Goal: Transaction & Acquisition: Register for event/course

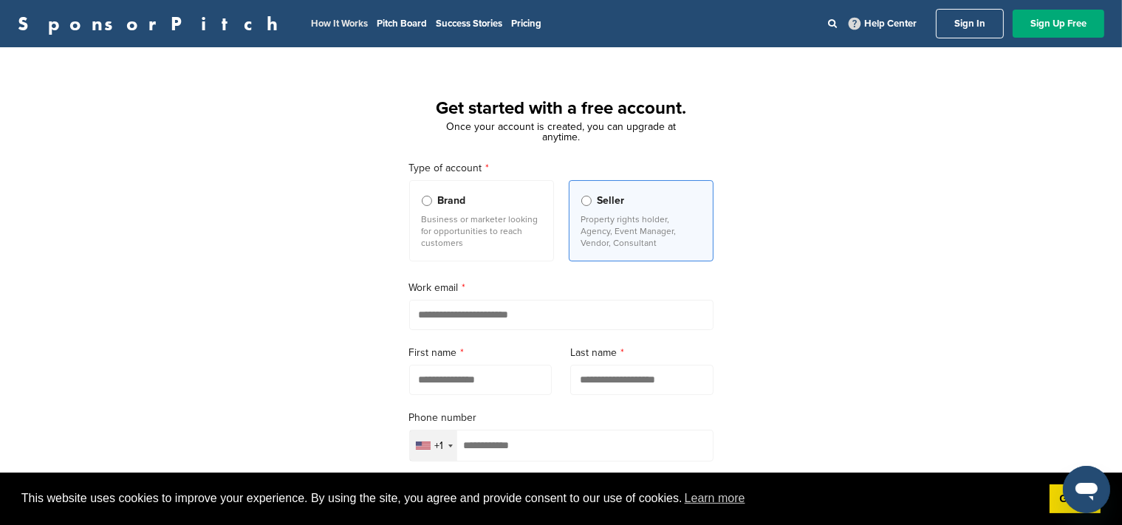
click at [311, 25] on link "How It Works" at bounding box center [339, 24] width 57 height 12
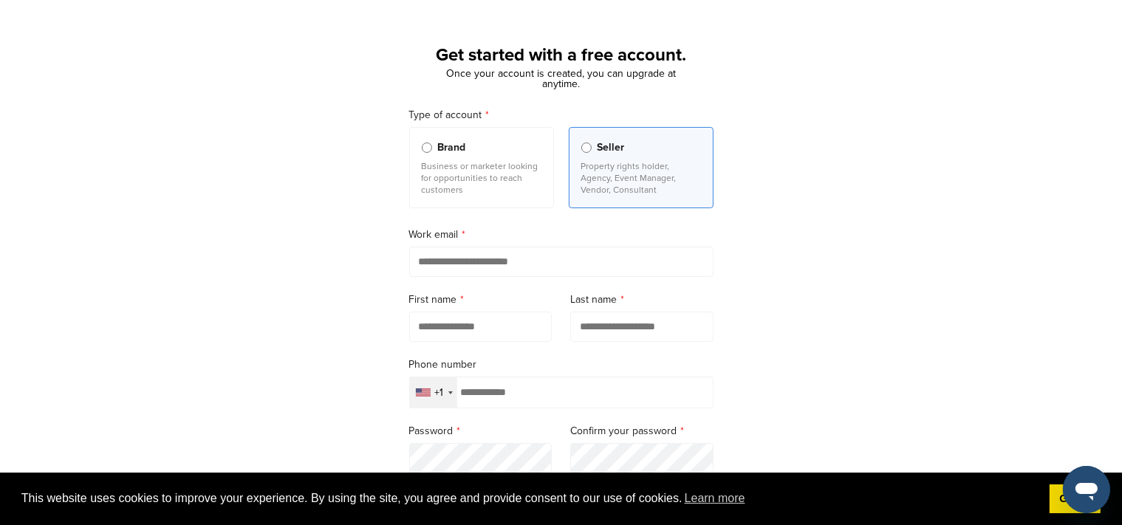
scroll to position [53, 0]
click at [501, 261] on input "email" at bounding box center [561, 262] width 304 height 30
type input "**********"
type input "*******"
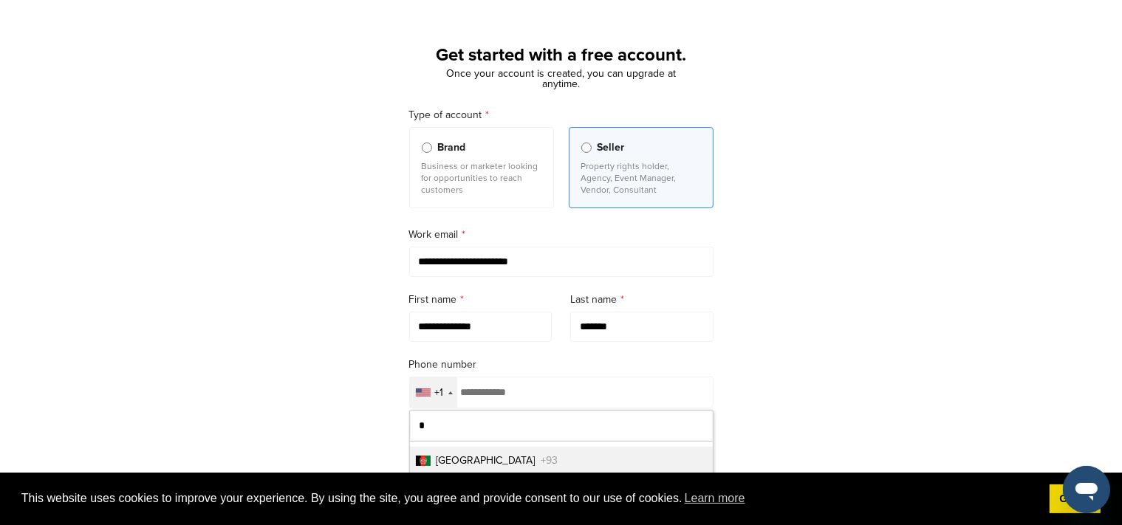
type input "**"
type input "**********"
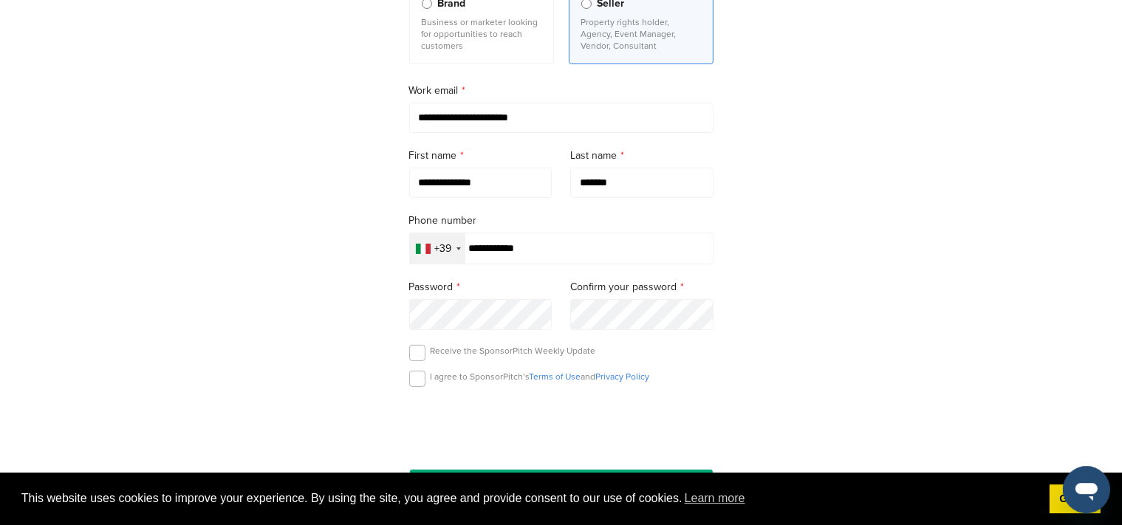
type input "*********"
click at [480, 315] on form "**********" at bounding box center [561, 231] width 304 height 536
click at [420, 379] on label at bounding box center [417, 379] width 16 height 16
click at [416, 360] on label at bounding box center [417, 353] width 16 height 16
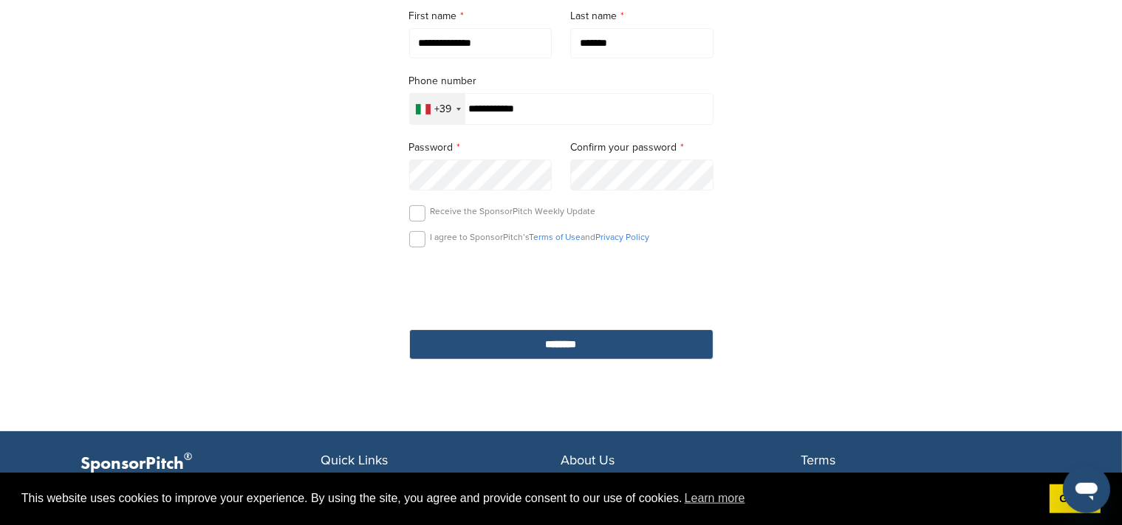
click at [588, 341] on input "********" at bounding box center [561, 344] width 304 height 30
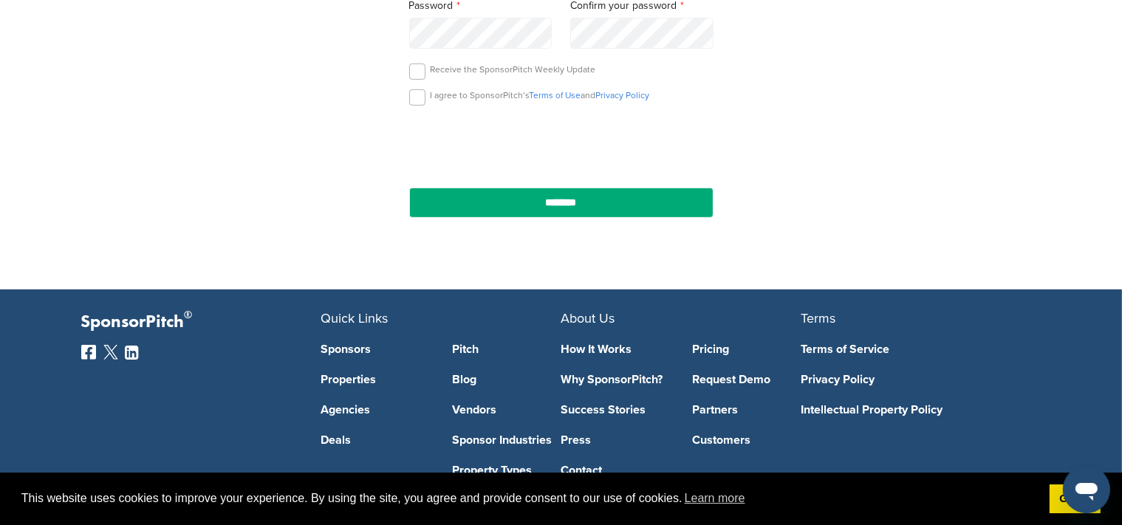
scroll to position [400, 0]
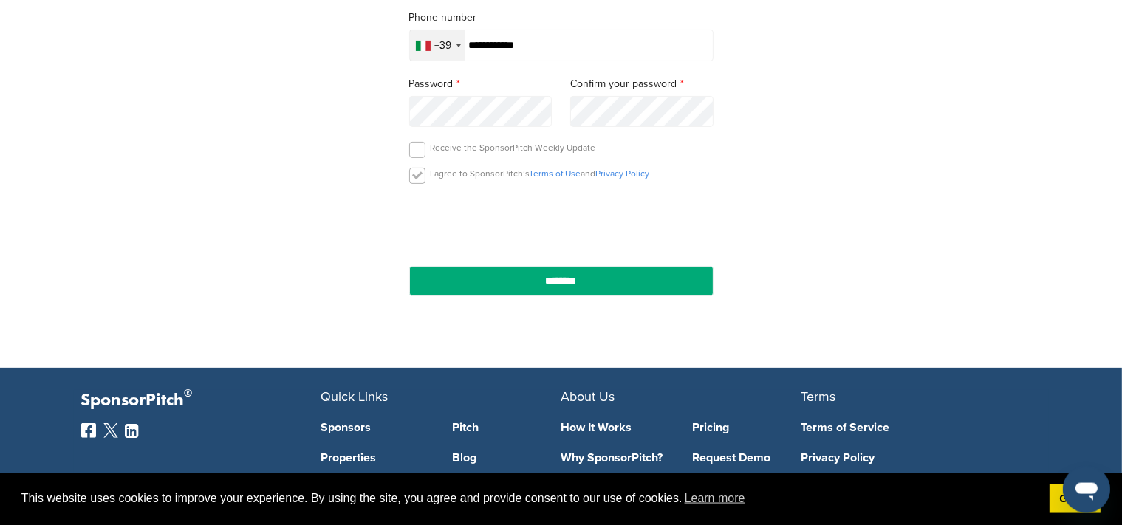
click at [412, 181] on label at bounding box center [417, 176] width 16 height 16
click at [417, 150] on label at bounding box center [417, 150] width 16 height 16
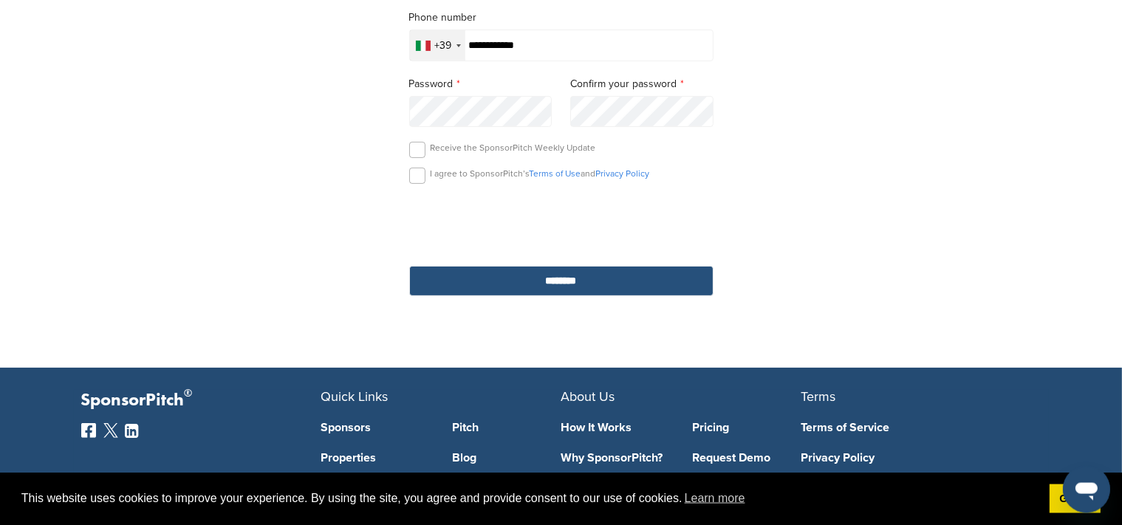
click at [576, 272] on input "********" at bounding box center [561, 281] width 304 height 30
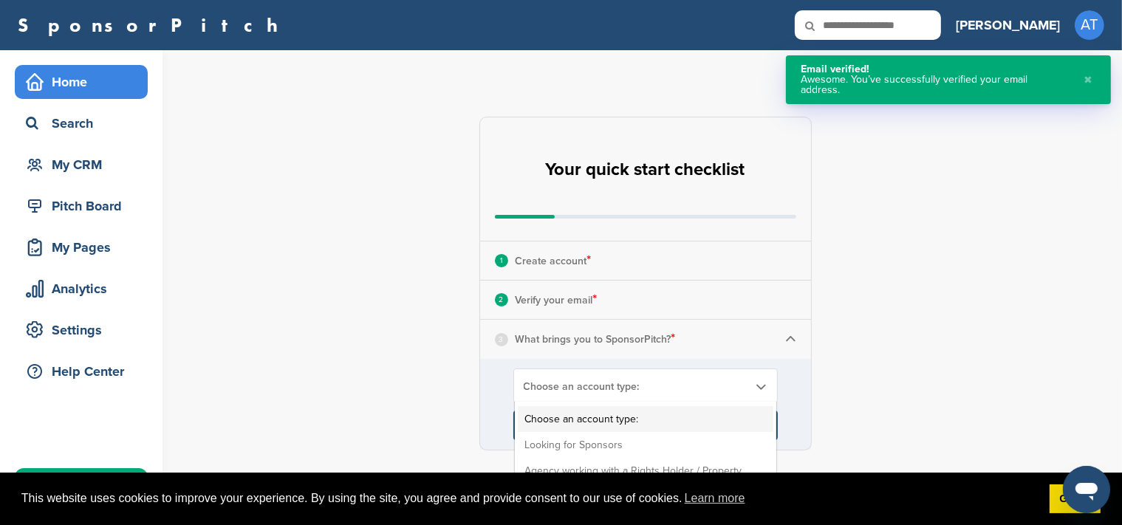
click at [633, 384] on span "Choose an account type:" at bounding box center [636, 386] width 225 height 13
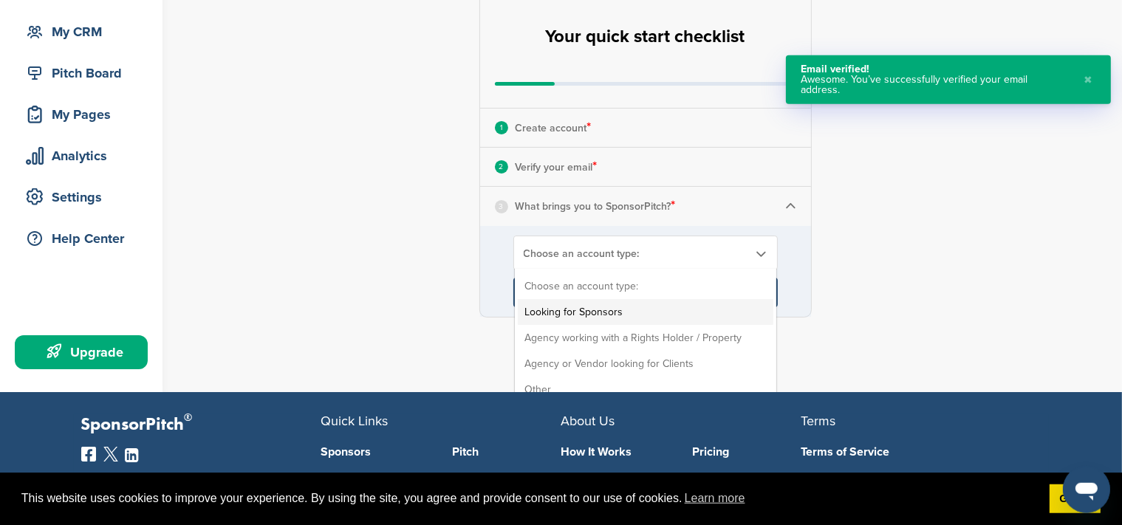
click at [555, 317] on li "Looking for Sponsors" at bounding box center [646, 312] width 256 height 26
click at [628, 253] on span "Looking for Sponsors" at bounding box center [636, 253] width 225 height 13
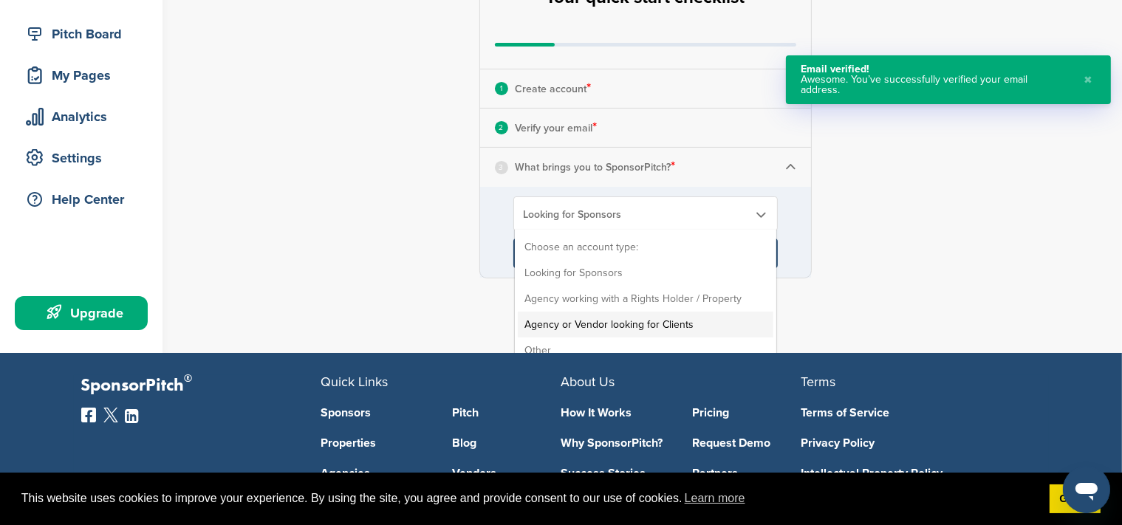
scroll to position [173, 0]
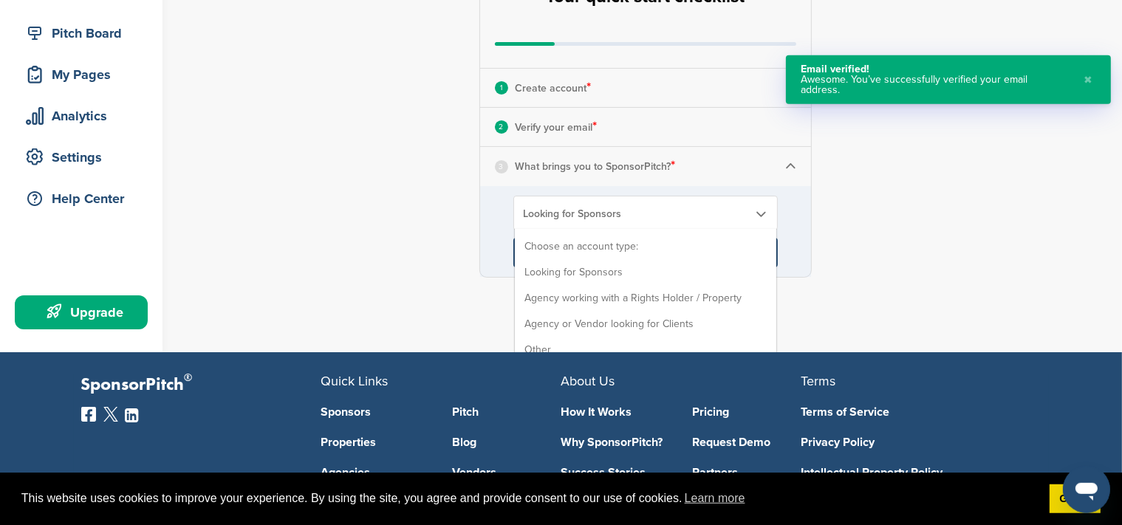
click at [386, 188] on div "**********" at bounding box center [654, 110] width 936 height 467
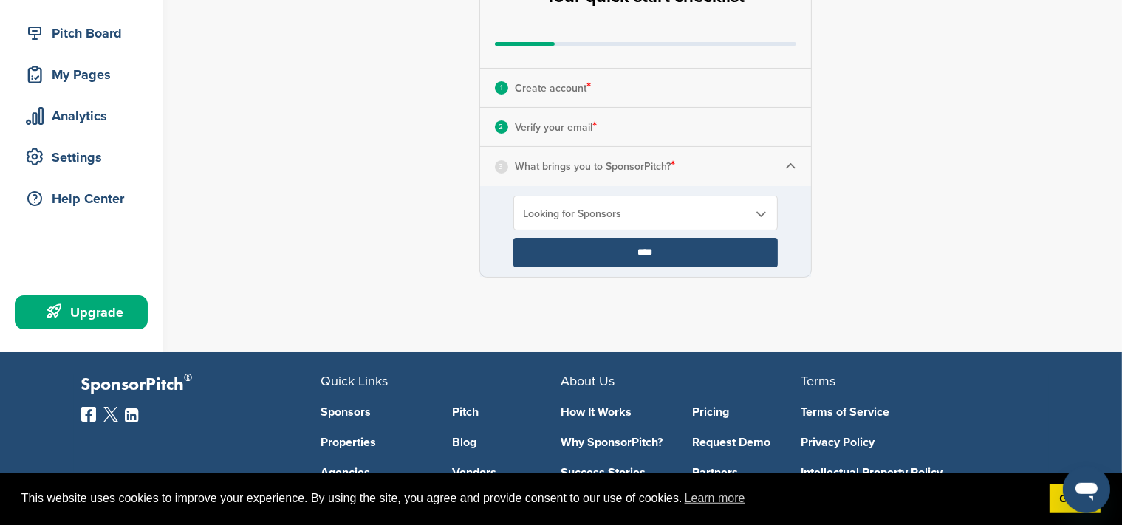
click at [566, 242] on input "****" at bounding box center [645, 253] width 264 height 30
click at [579, 250] on input "****" at bounding box center [645, 253] width 264 height 30
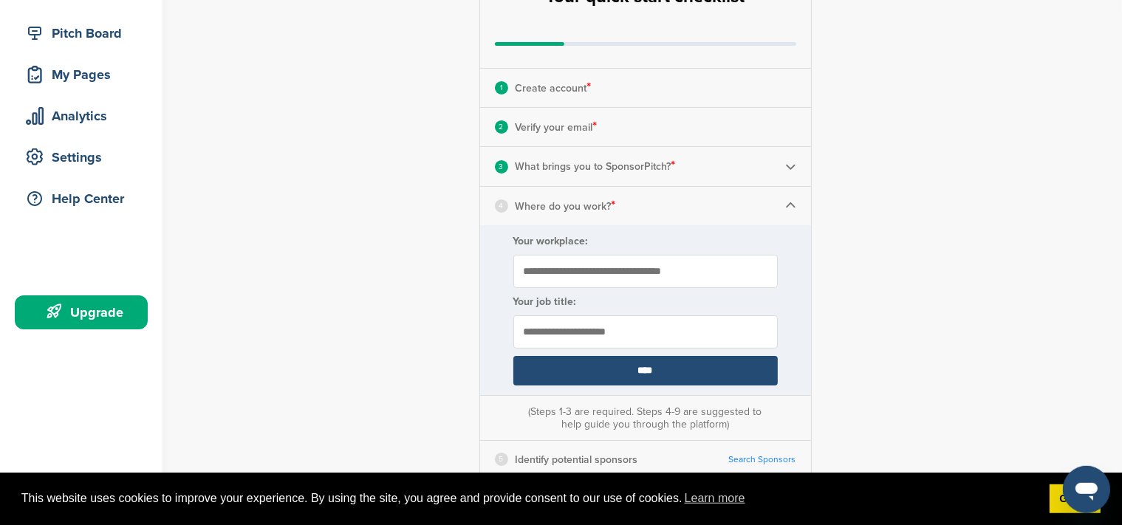
scroll to position [151, 0]
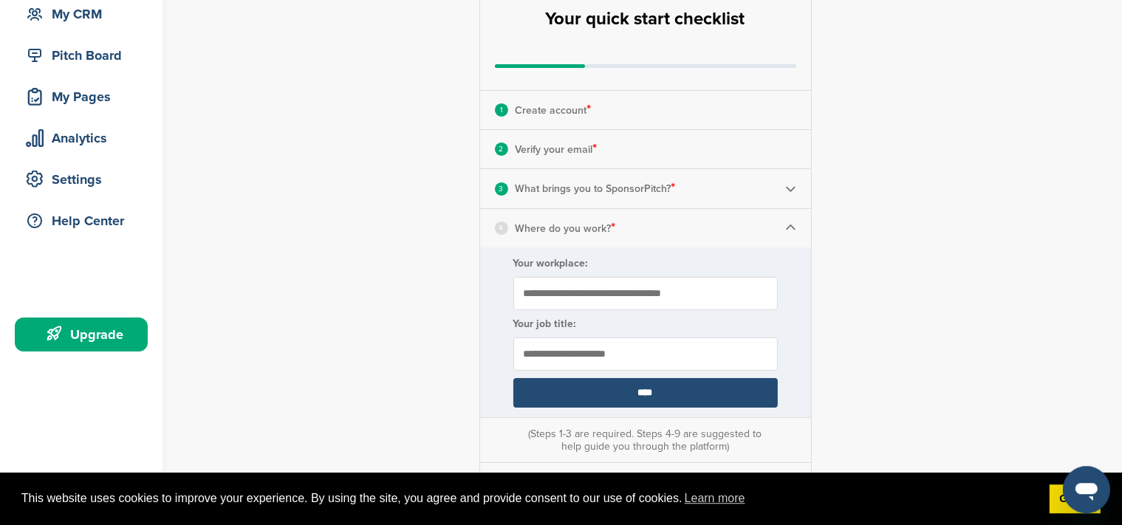
click at [664, 299] on input "Your workplace:" at bounding box center [645, 293] width 264 height 33
type input "**********"
click at [513, 378] on input "****" at bounding box center [645, 393] width 264 height 30
click at [601, 403] on input "****" at bounding box center [645, 393] width 264 height 30
click at [598, 349] on input "text" at bounding box center [645, 354] width 264 height 33
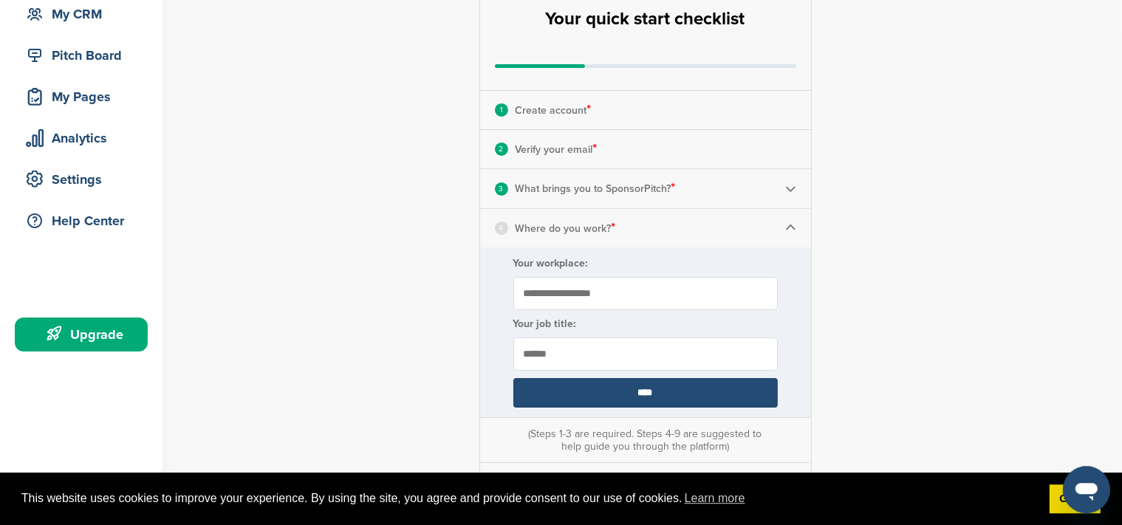
type input "******"
click at [513, 378] on input "****" at bounding box center [645, 393] width 264 height 30
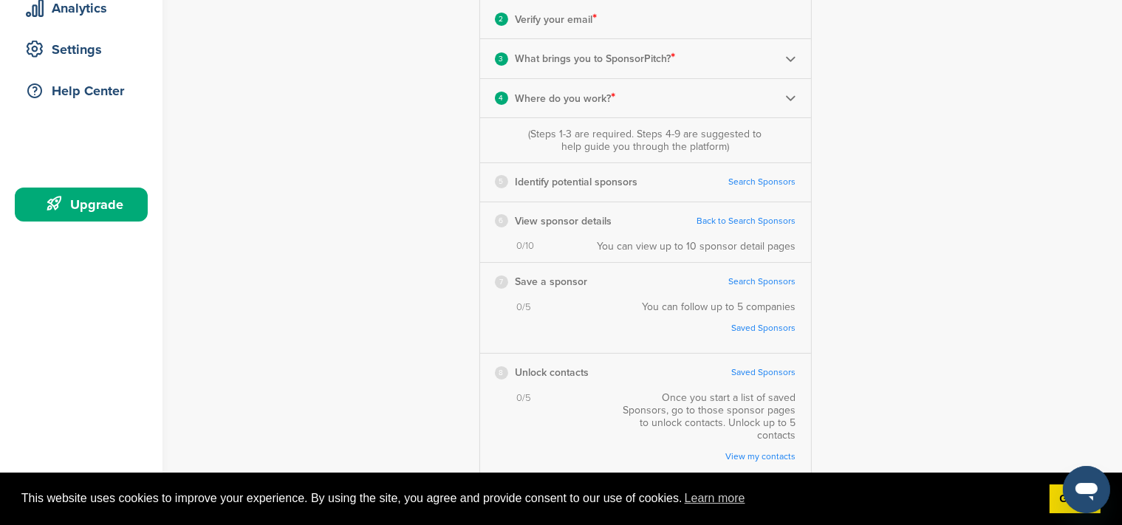
scroll to position [281, 0]
click at [756, 182] on link "Search Sponsors" at bounding box center [762, 182] width 67 height 11
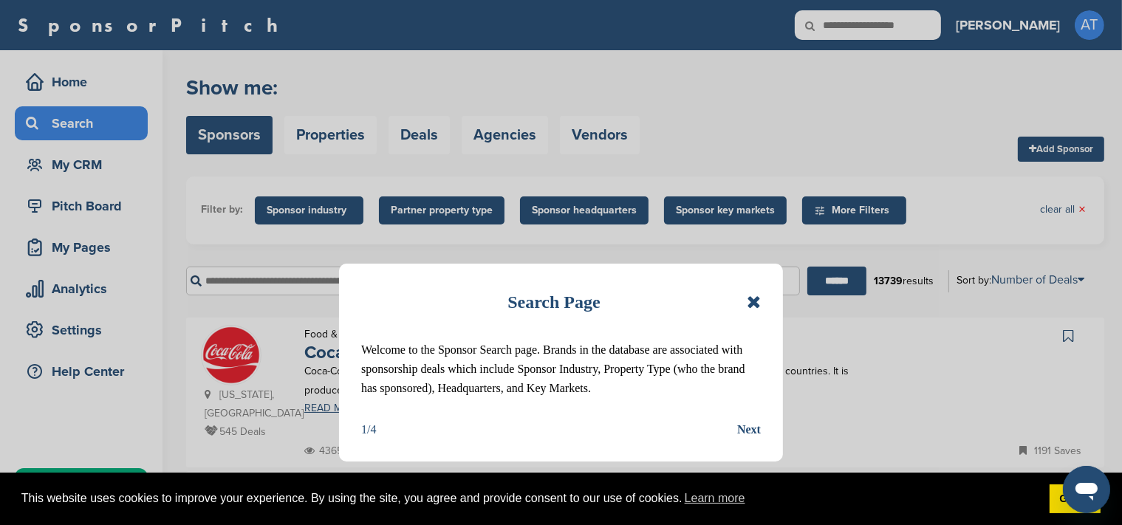
click at [756, 305] on icon at bounding box center [754, 302] width 14 height 18
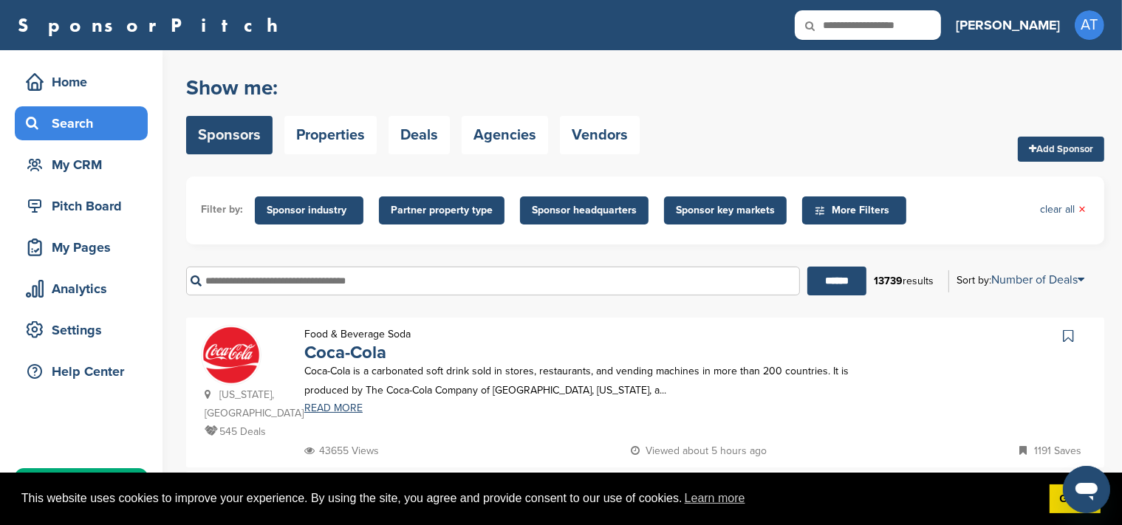
click at [684, 278] on input "text" at bounding box center [493, 281] width 614 height 29
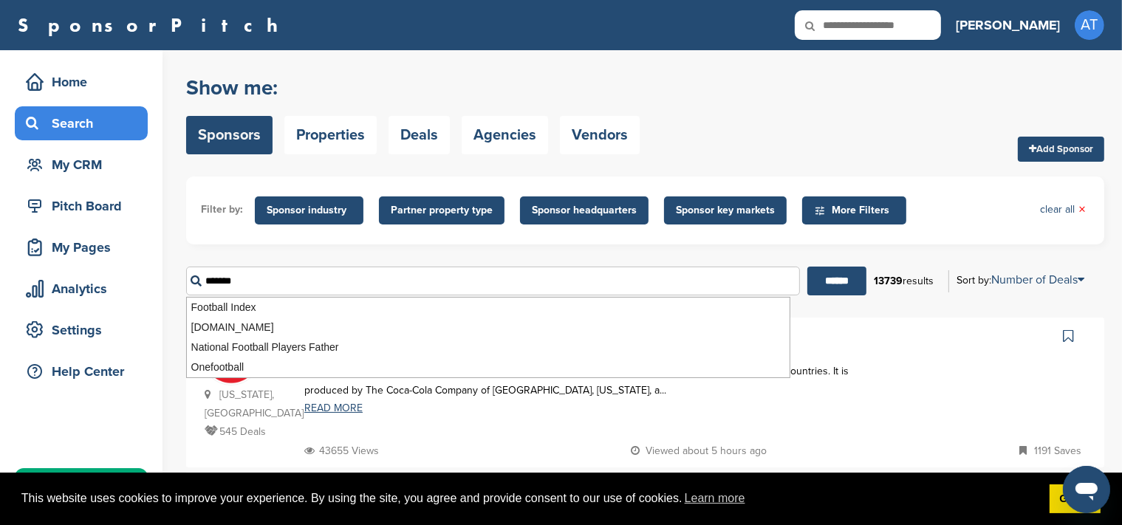
click at [807, 267] on input "******" at bounding box center [836, 281] width 59 height 29
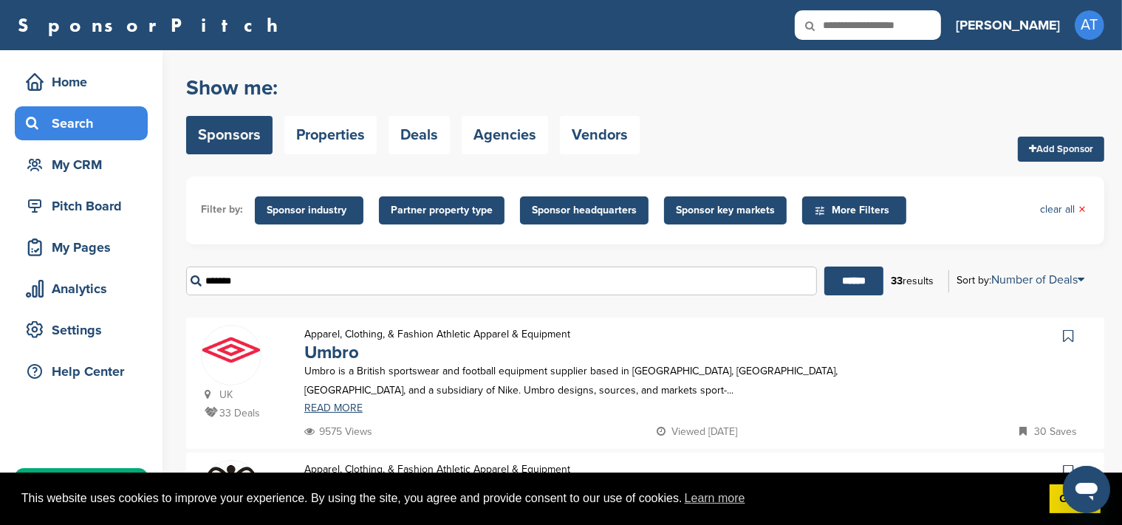
click at [422, 241] on div "Filter by: Sponsor industry Sponsor Industry × Apparel, Clothing, & Fashion Acc…" at bounding box center [645, 211] width 918 height 68
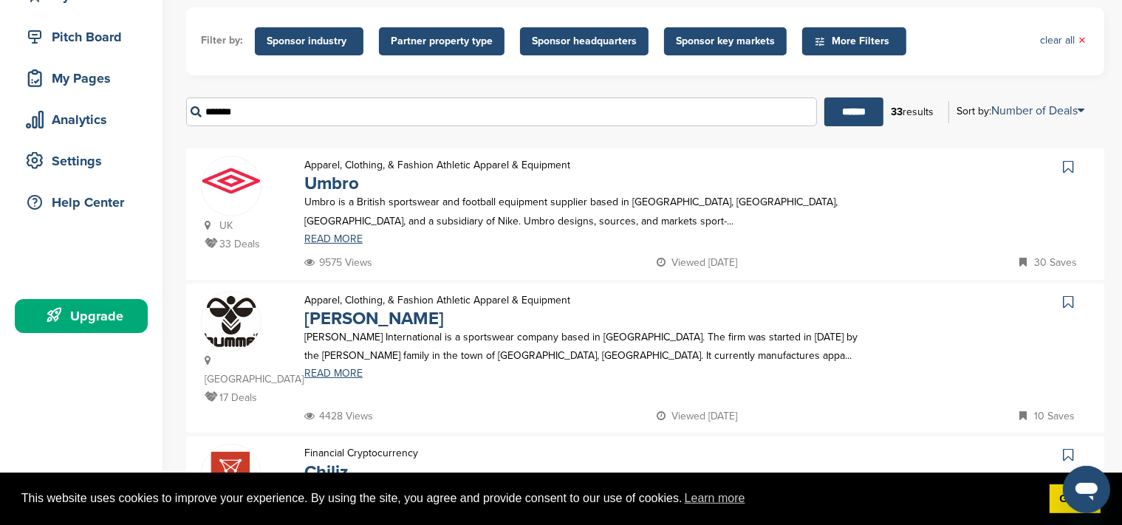
scroll to position [170, 0]
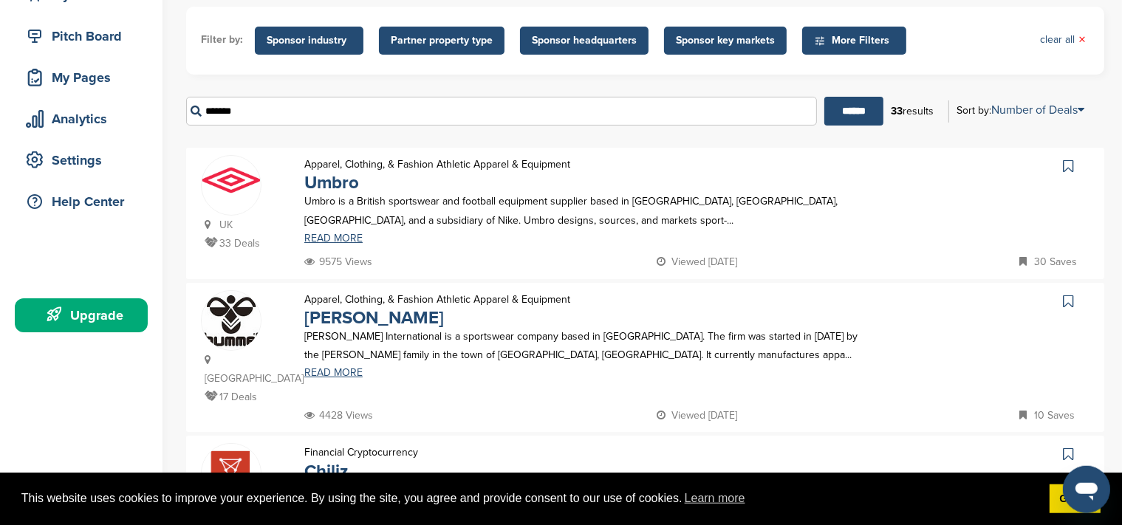
click at [828, 32] on span "More Filters" at bounding box center [856, 40] width 85 height 16
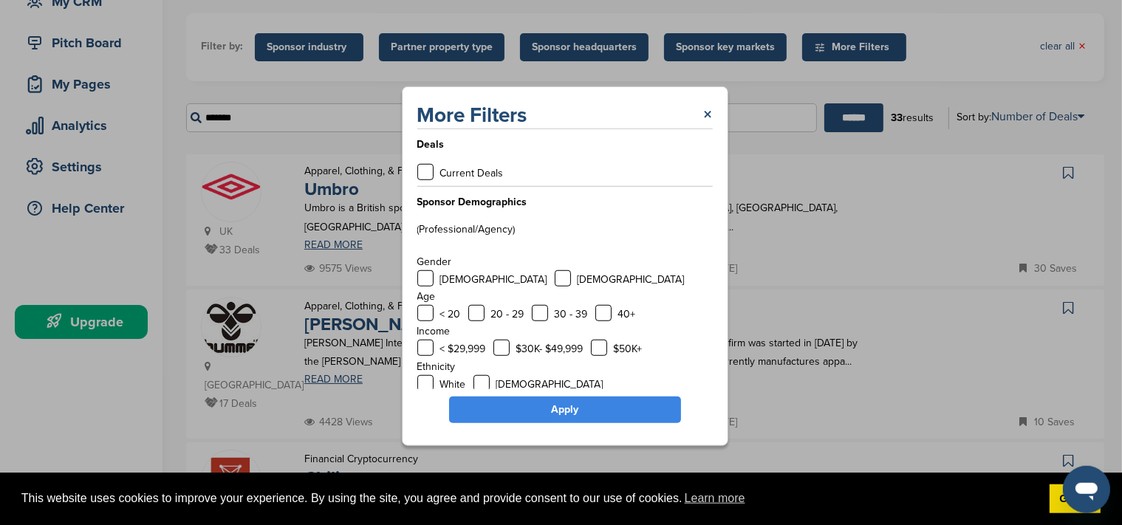
scroll to position [61, 0]
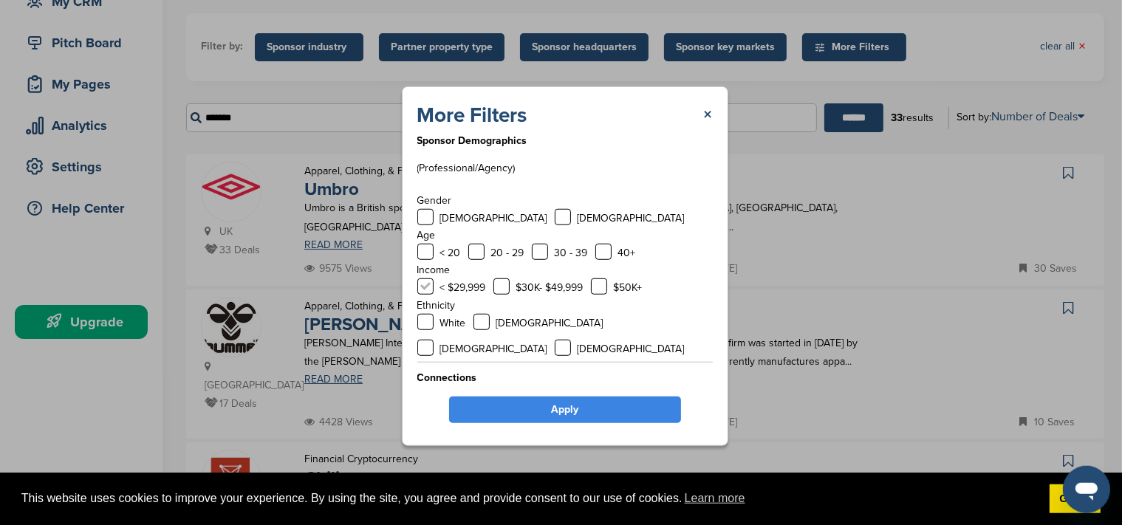
click at [424, 283] on label at bounding box center [425, 286] width 16 height 16
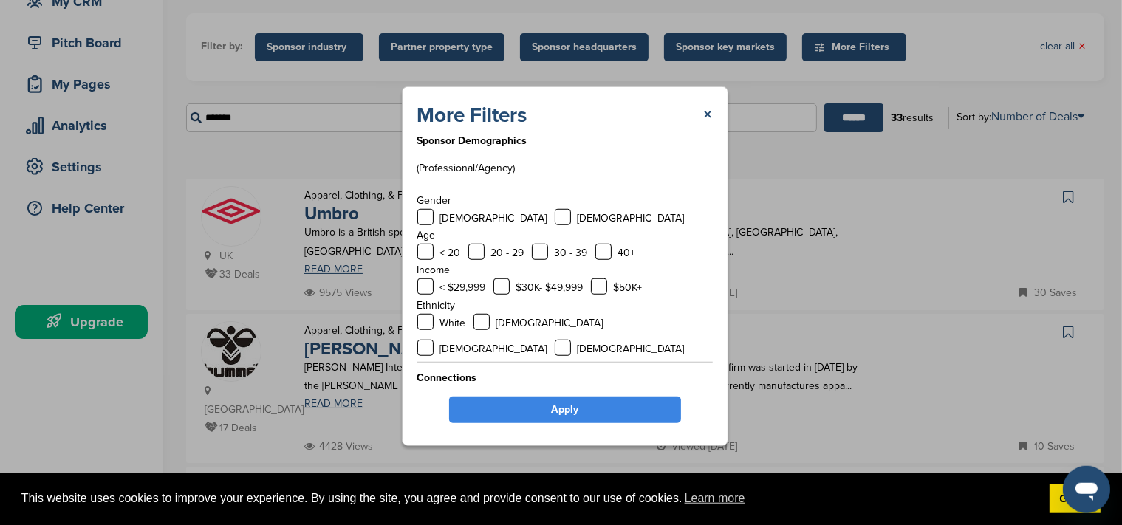
scroll to position [0, 0]
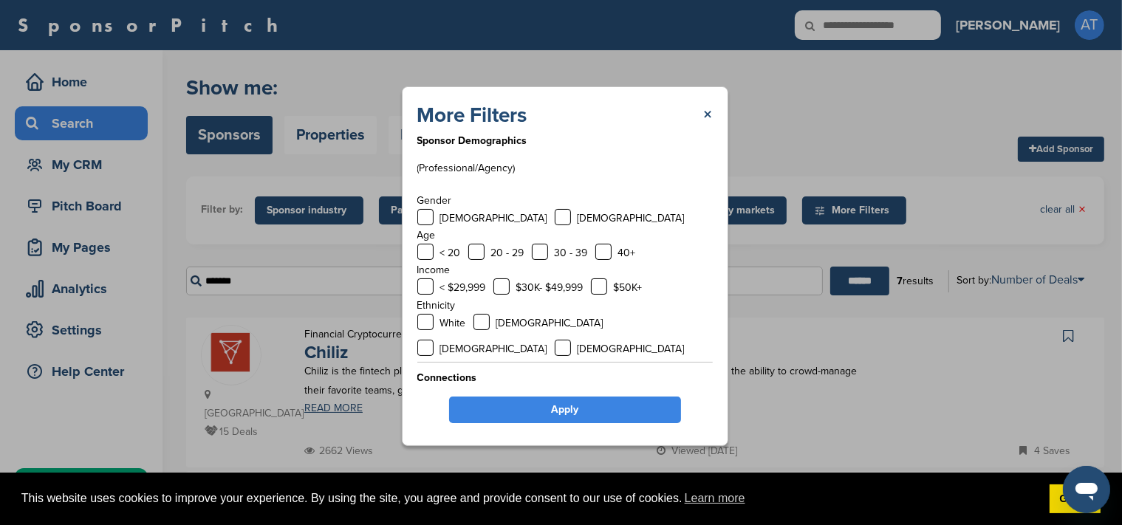
click at [542, 410] on link "Apply" at bounding box center [565, 410] width 232 height 27
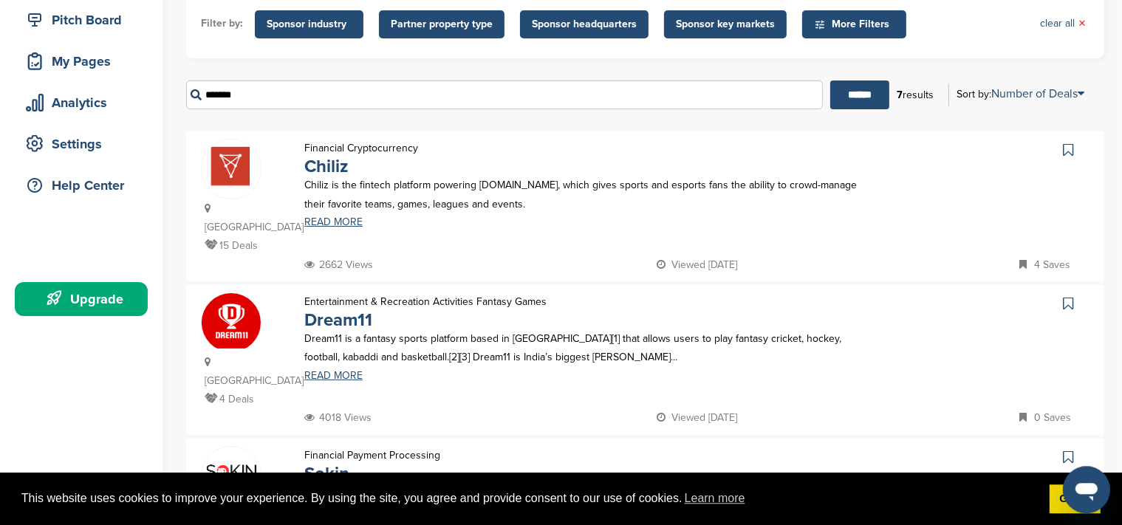
scroll to position [44, 0]
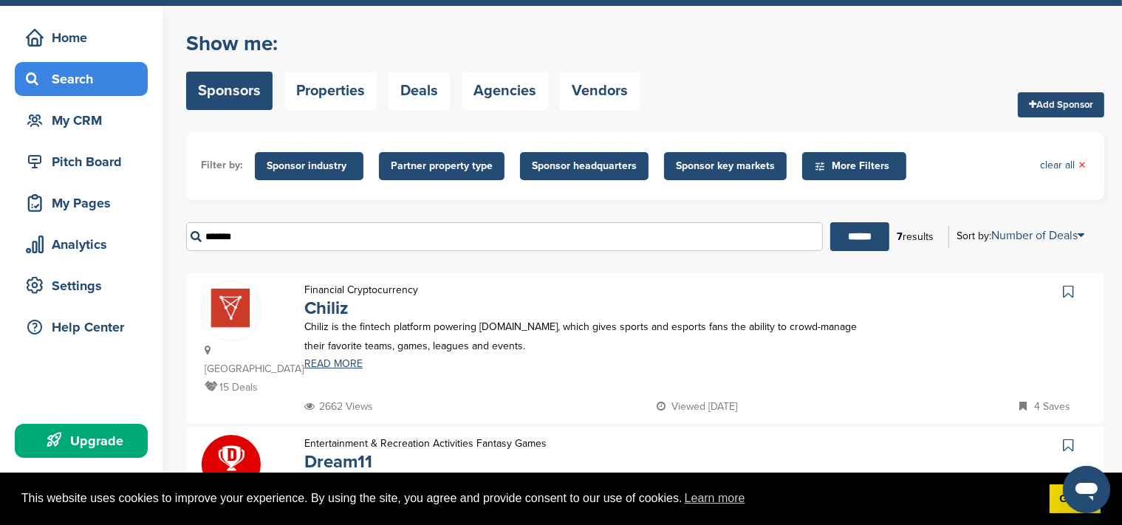
click at [583, 177] on span "Sponsor headquarters" at bounding box center [584, 166] width 129 height 28
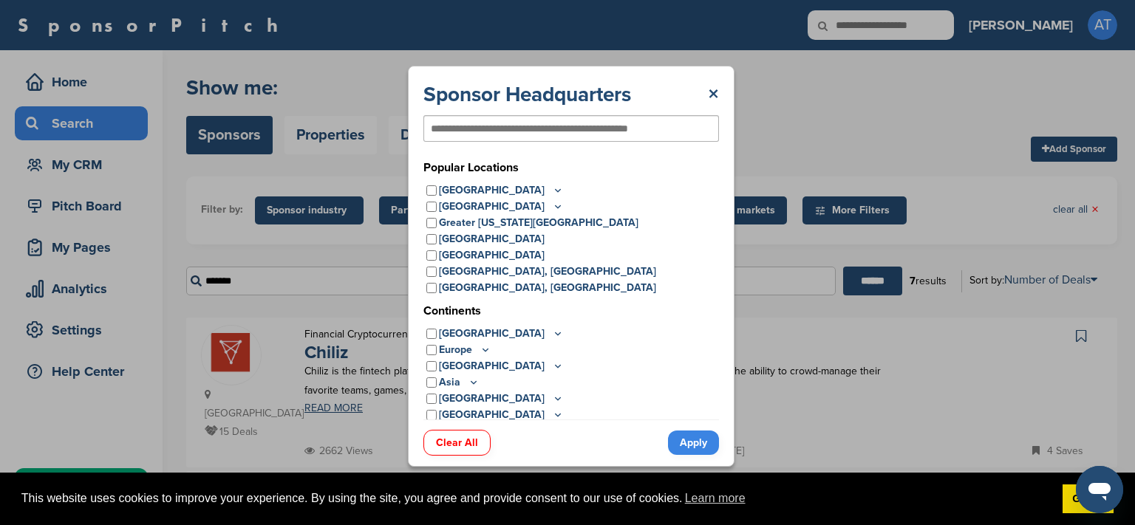
scroll to position [3, 0]
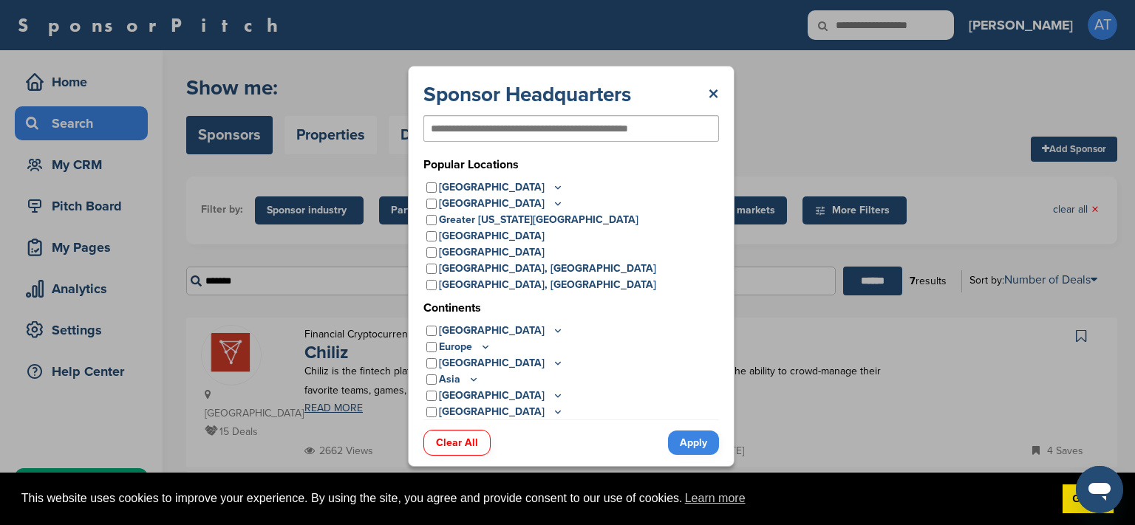
click at [484, 350] on icon at bounding box center [485, 347] width 12 height 13
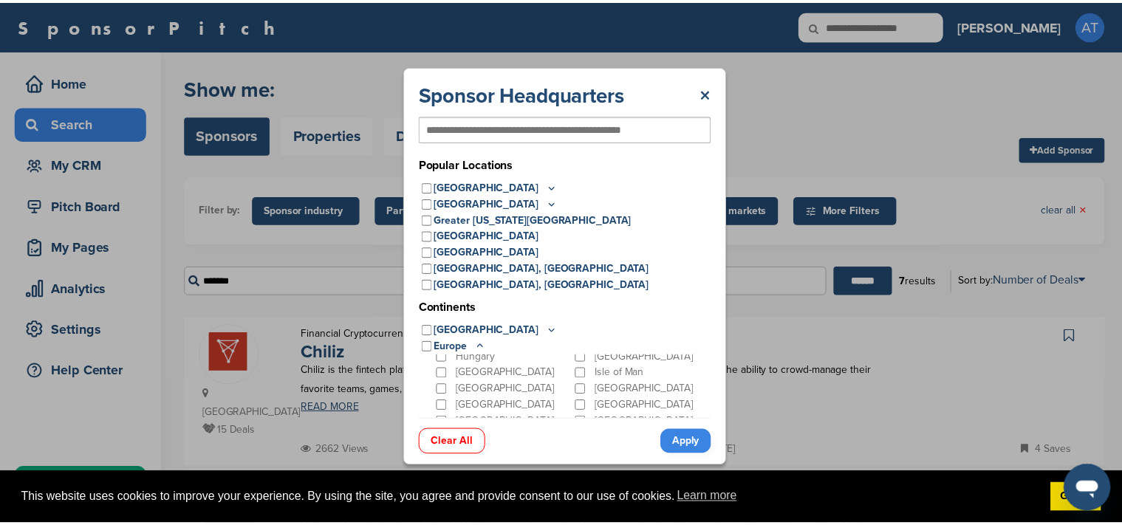
scroll to position [118, 0]
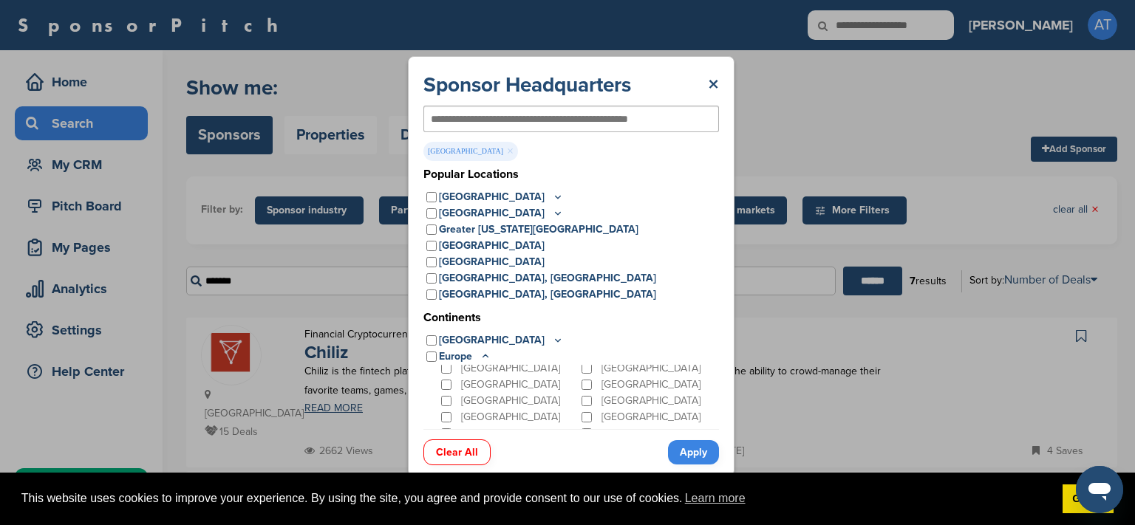
click at [691, 454] on link "Apply" at bounding box center [693, 452] width 51 height 24
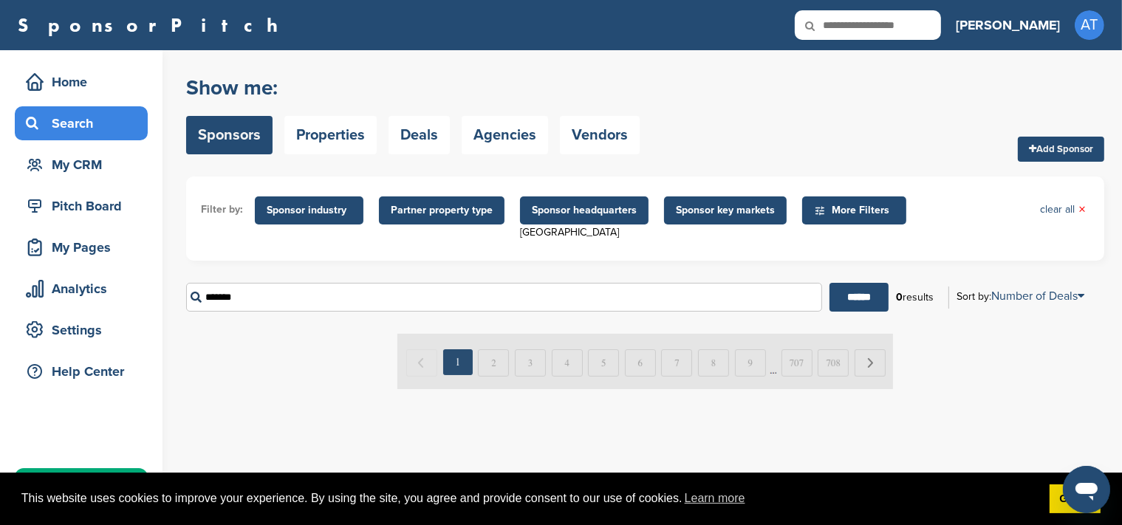
click at [291, 297] on input "*******" at bounding box center [504, 297] width 636 height 29
type input "*"
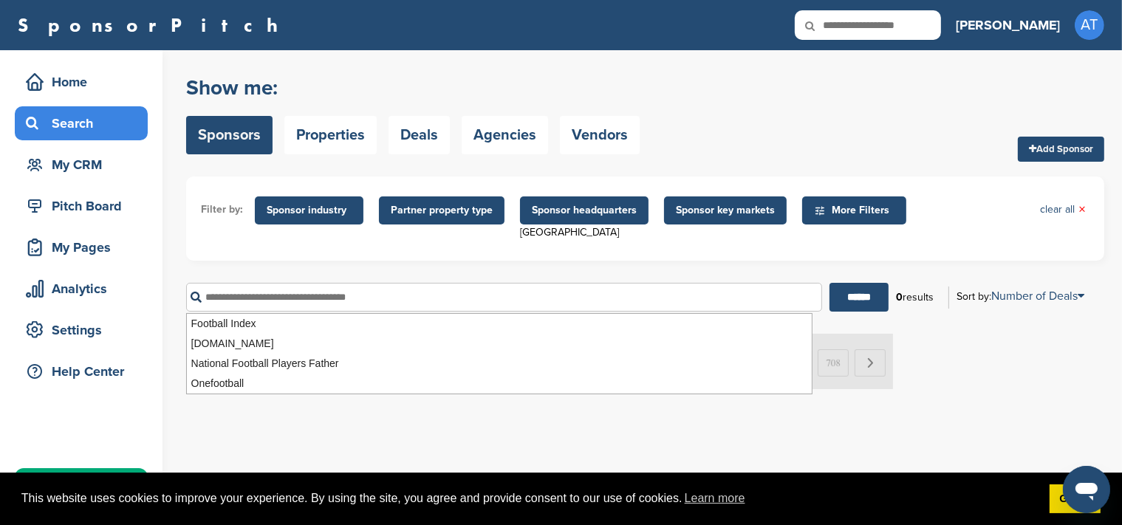
click at [829, 283] on input "******" at bounding box center [858, 297] width 59 height 29
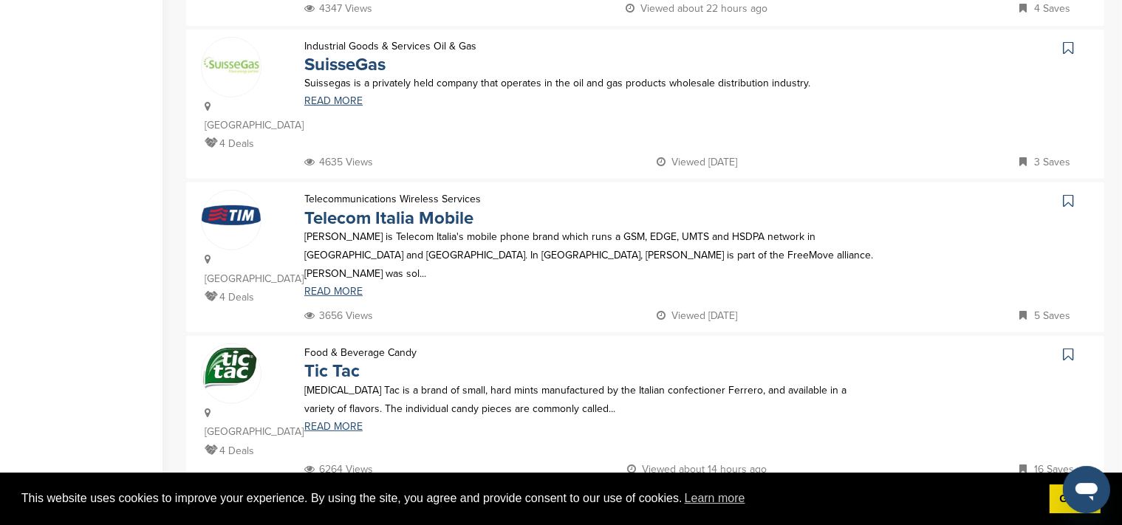
scroll to position [612, 0]
click at [236, 343] on img at bounding box center [231, 368] width 59 height 51
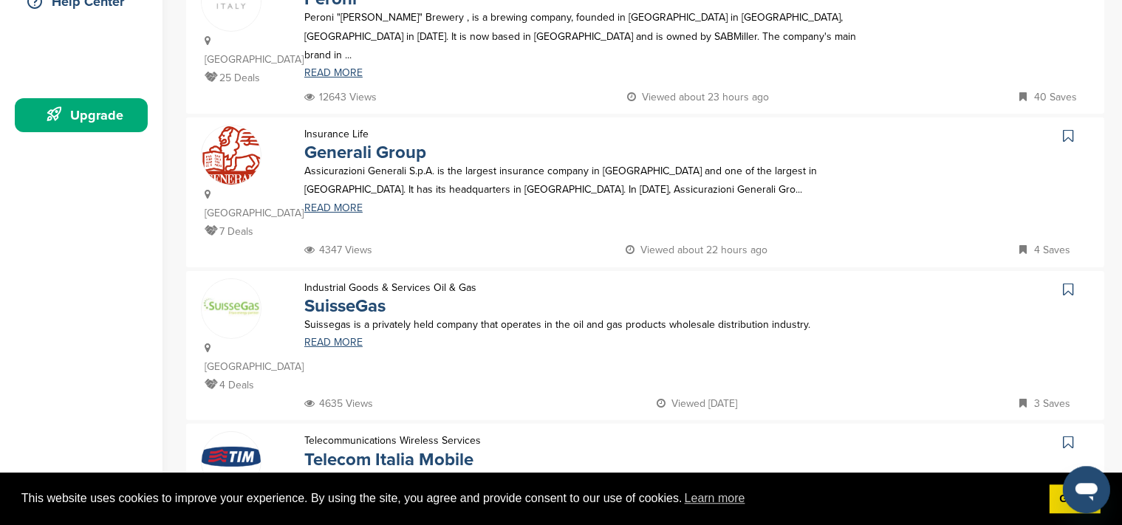
scroll to position [0, 0]
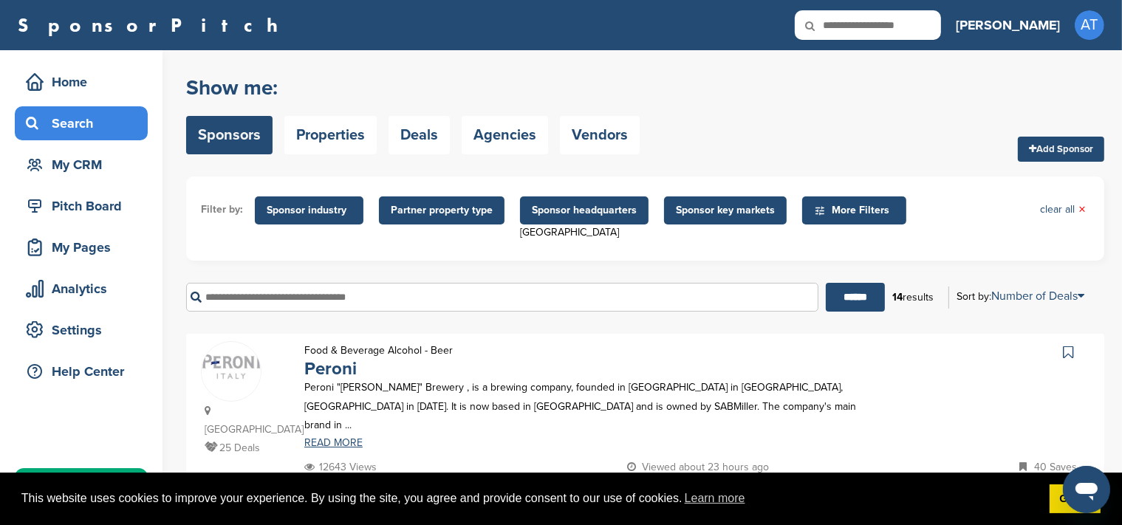
click at [442, 219] on span "Partner property type" at bounding box center [442, 210] width 126 height 28
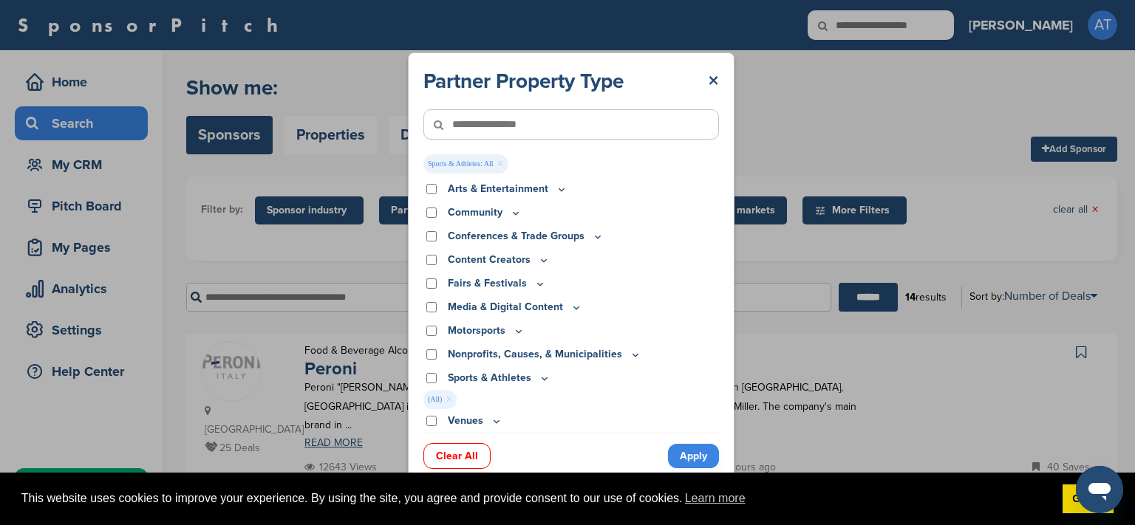
click at [697, 459] on link "Apply" at bounding box center [693, 456] width 51 height 24
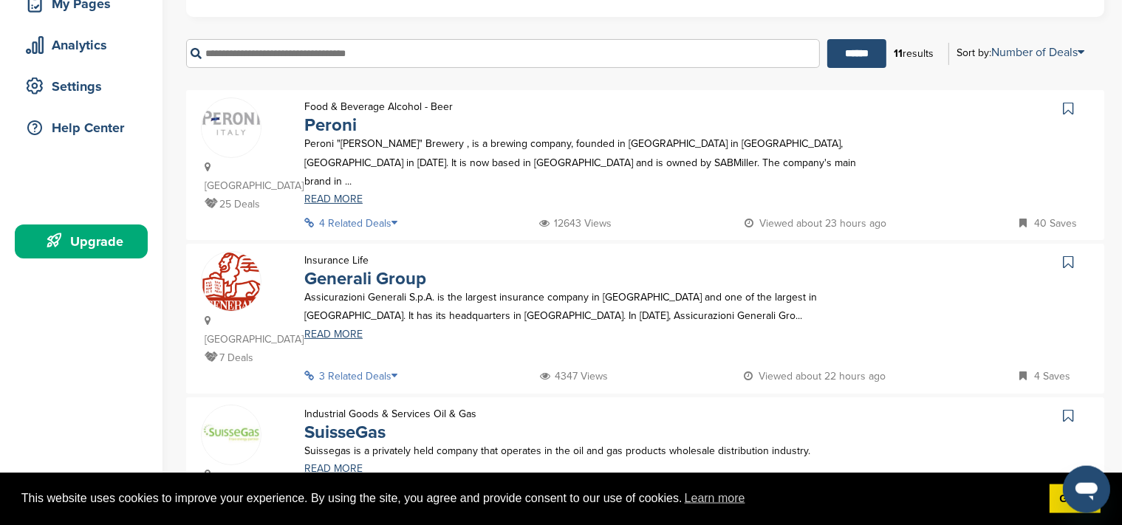
scroll to position [247, 0]
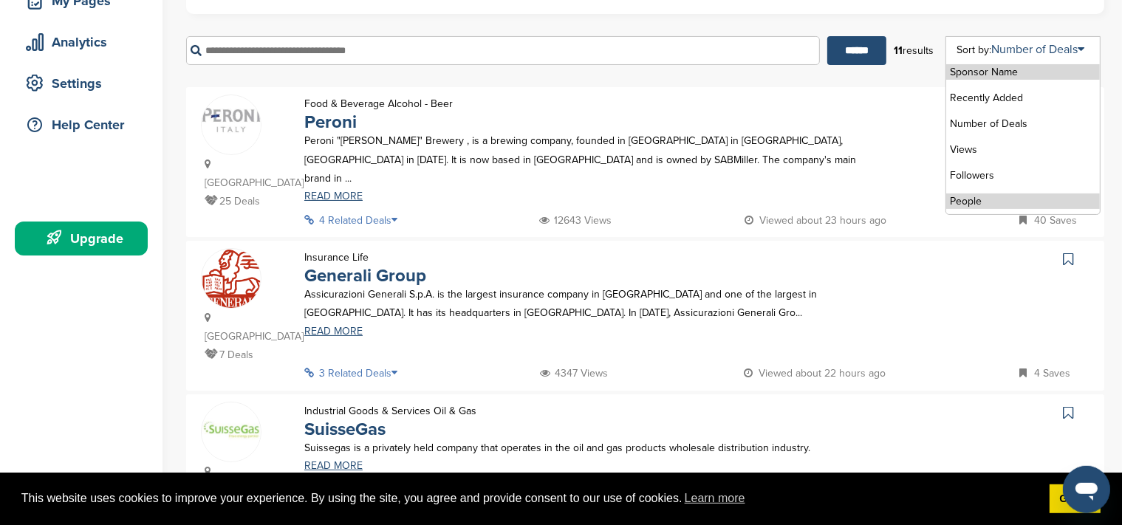
click at [968, 195] on li "People" at bounding box center [1023, 202] width 154 height 16
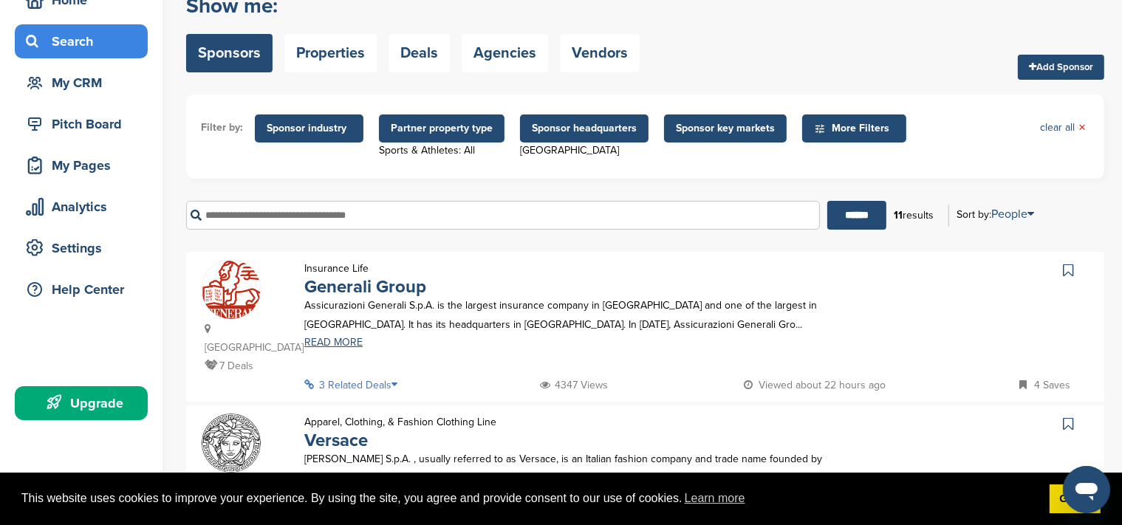
scroll to position [83, 0]
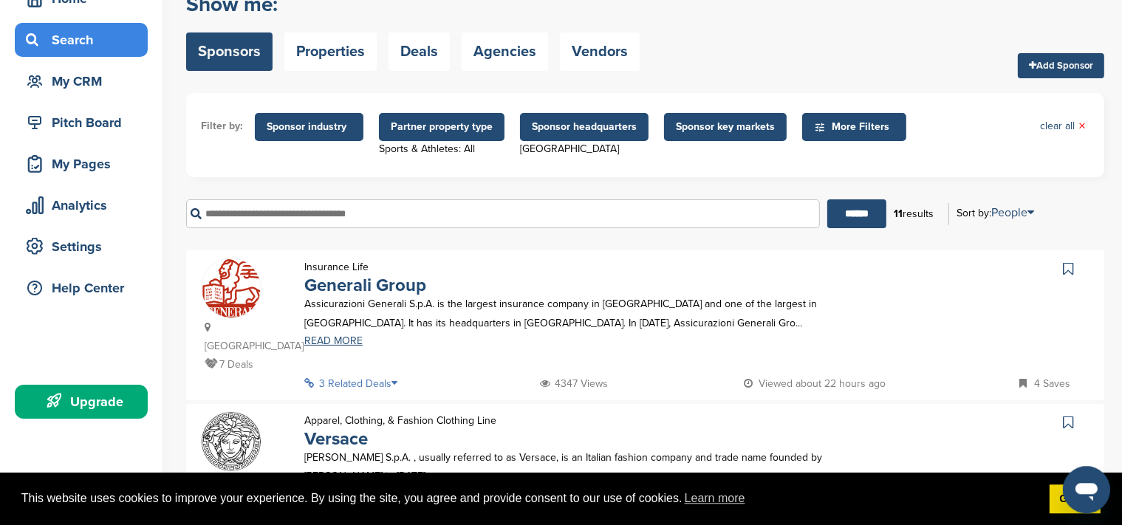
click at [387, 374] on p "3 Related Deals" at bounding box center [355, 383] width 102 height 18
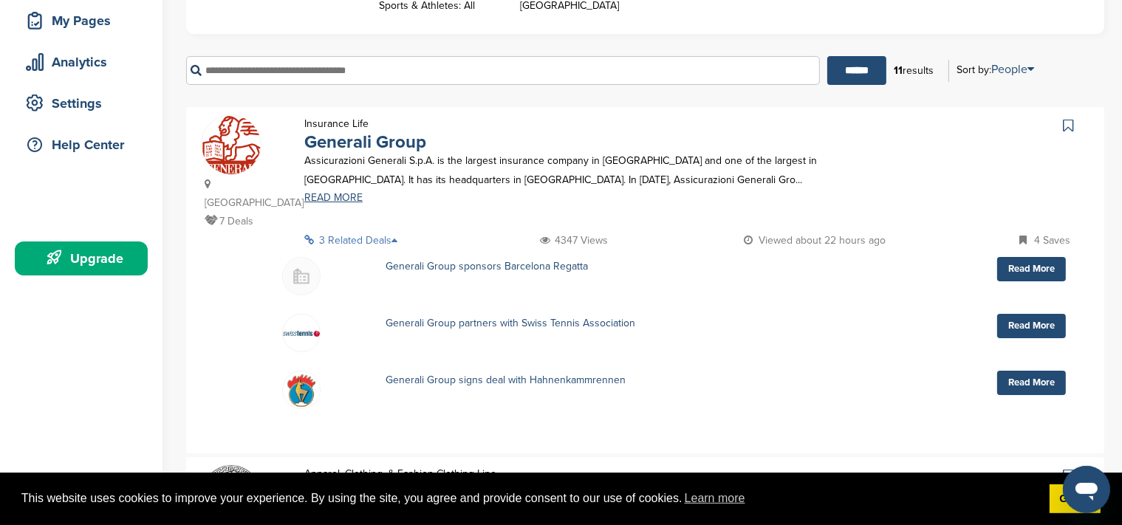
scroll to position [227, 0]
click at [365, 230] on p "3 Related Deals" at bounding box center [355, 239] width 102 height 18
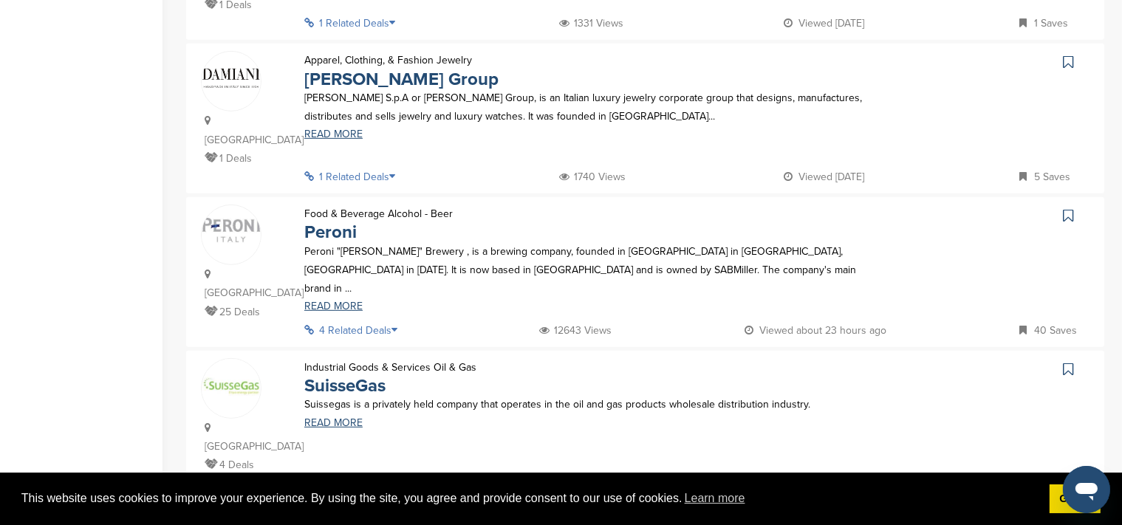
scroll to position [804, 0]
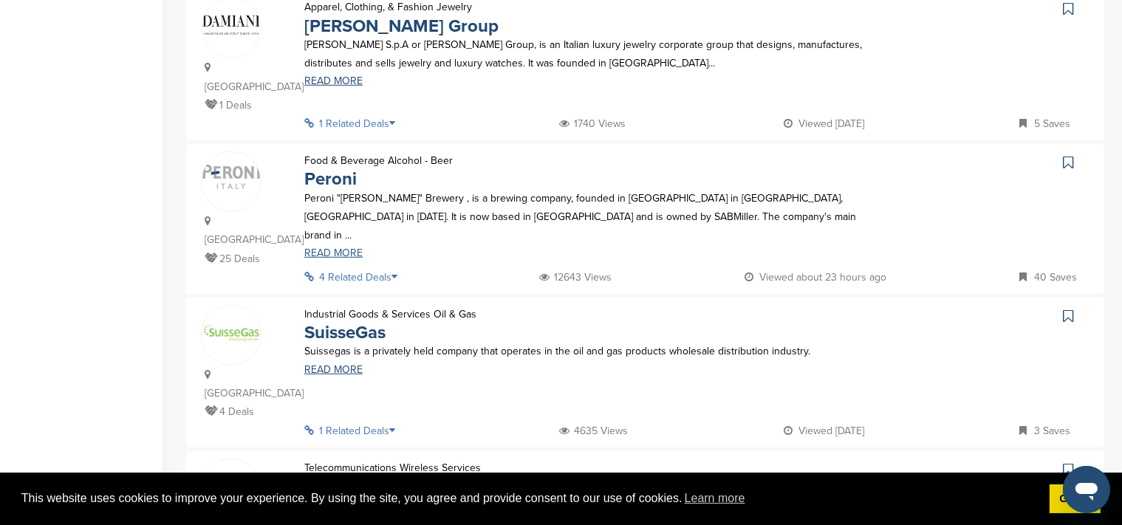
click at [343, 248] on link "READ MORE" at bounding box center [589, 253] width 570 height 10
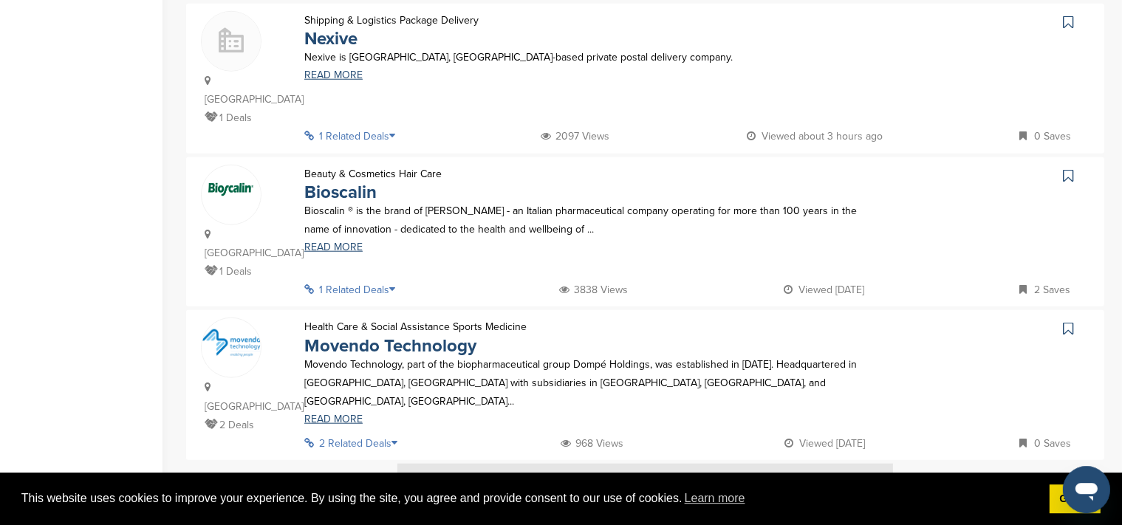
scroll to position [1404, 0]
click at [563, 465] on img at bounding box center [645, 492] width 496 height 55
click at [501, 465] on img at bounding box center [645, 492] width 496 height 55
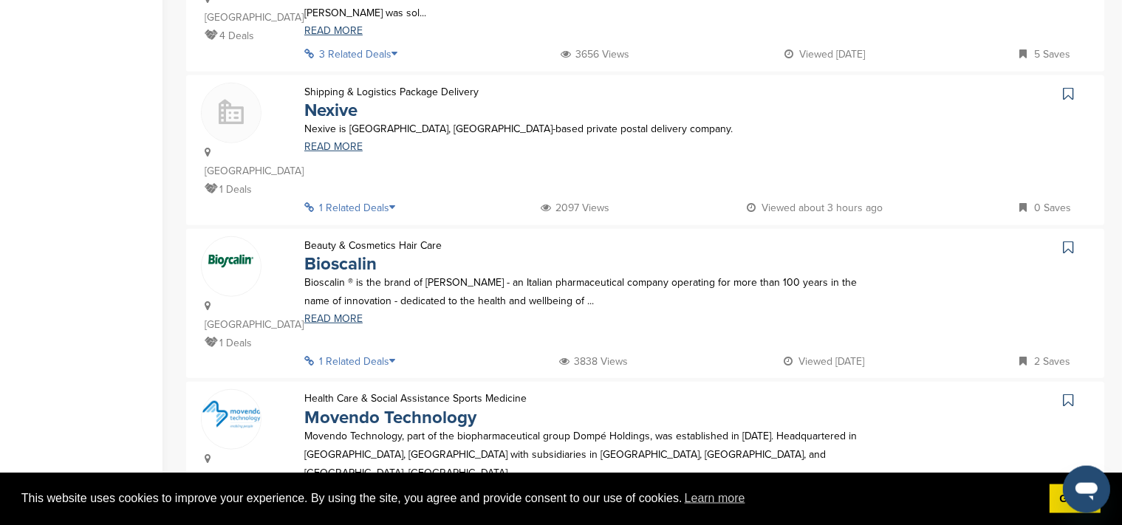
scroll to position [1332, 0]
click at [228, 402] on img at bounding box center [231, 415] width 59 height 27
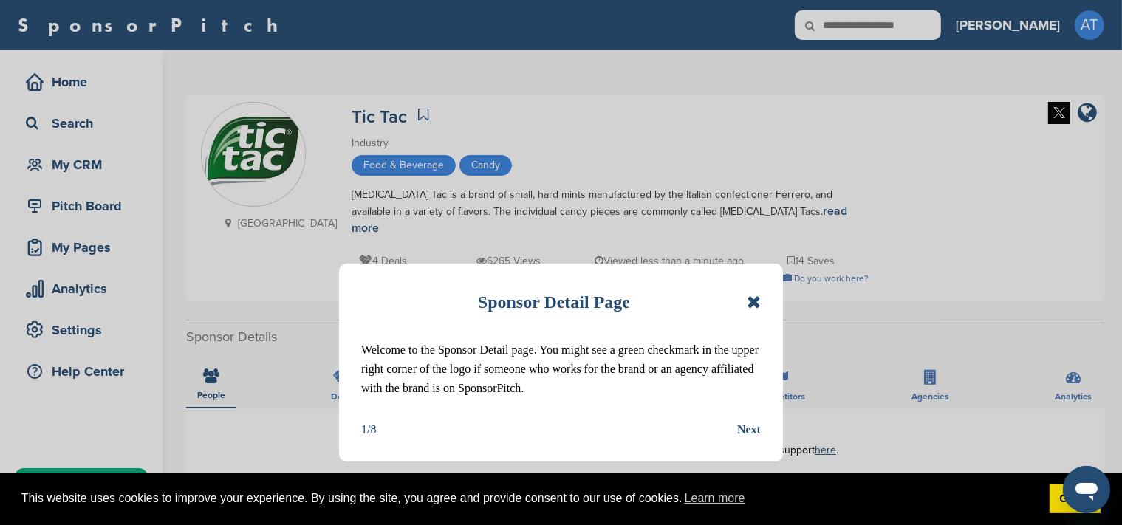
click at [756, 435] on div "Next" at bounding box center [749, 429] width 24 height 19
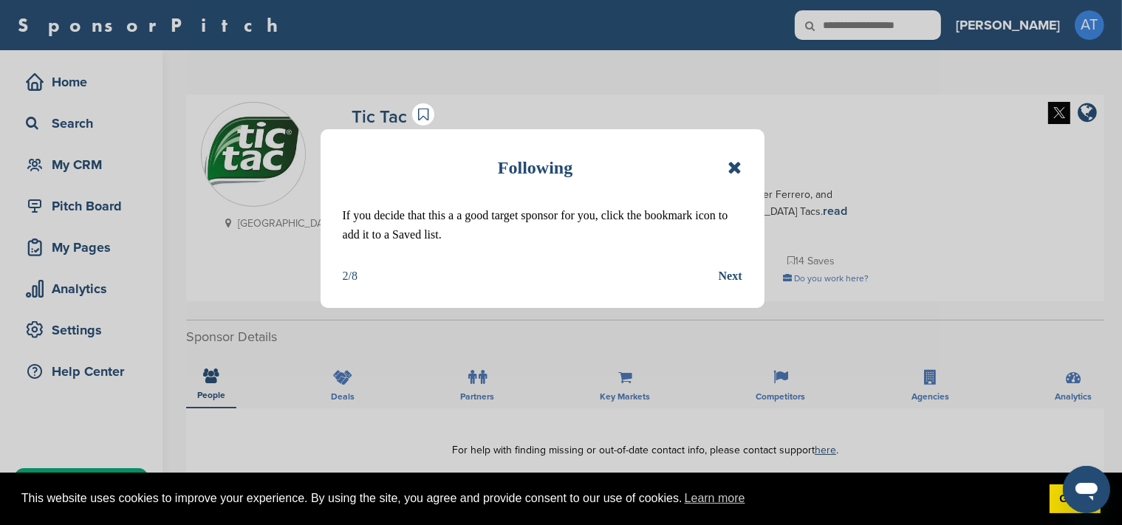
click at [733, 277] on div "Next" at bounding box center [731, 276] width 24 height 19
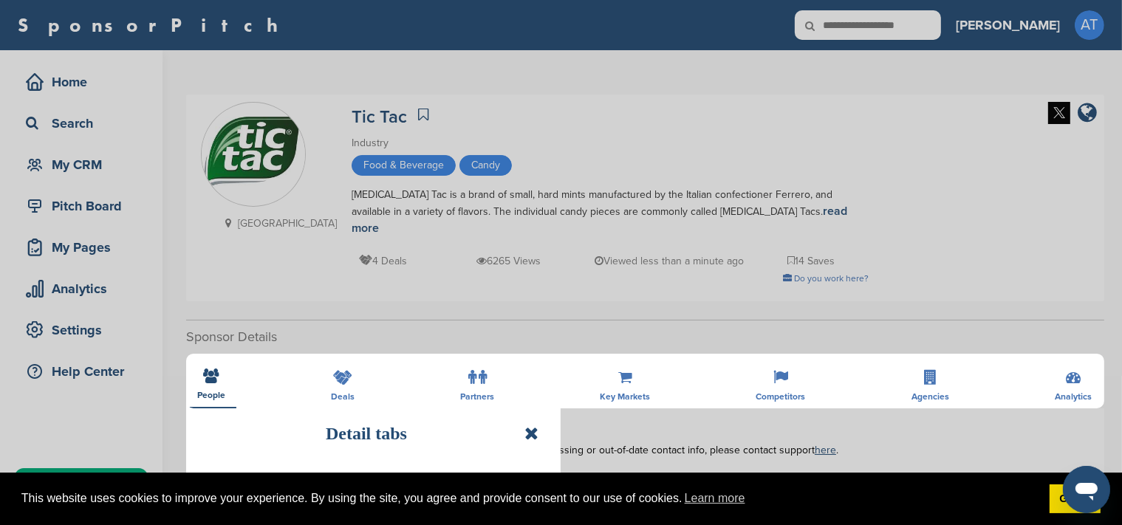
scroll to position [200, 0]
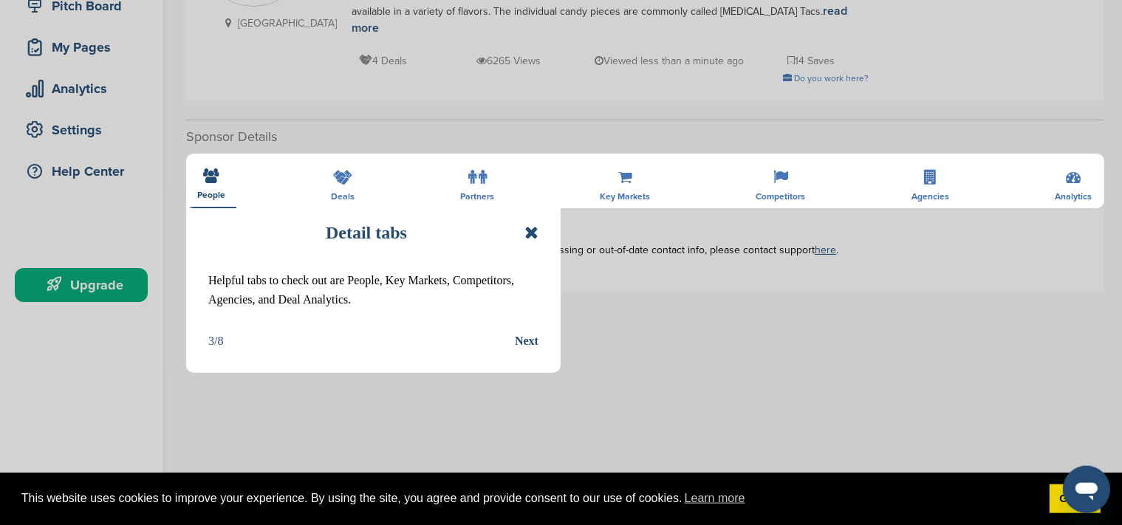
click at [527, 341] on div "Next" at bounding box center [527, 341] width 24 height 19
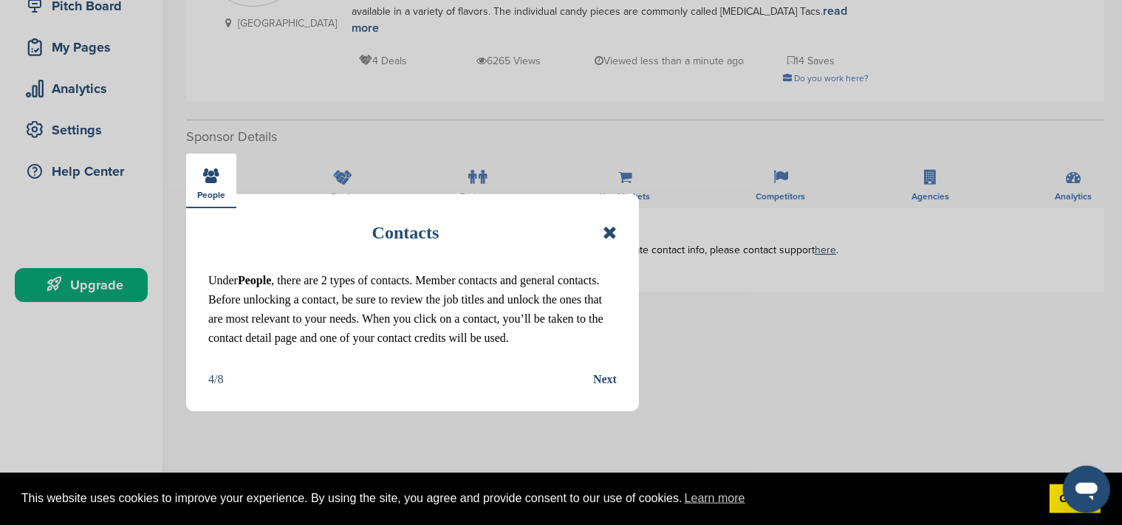
click at [611, 386] on div "Next" at bounding box center [605, 379] width 24 height 19
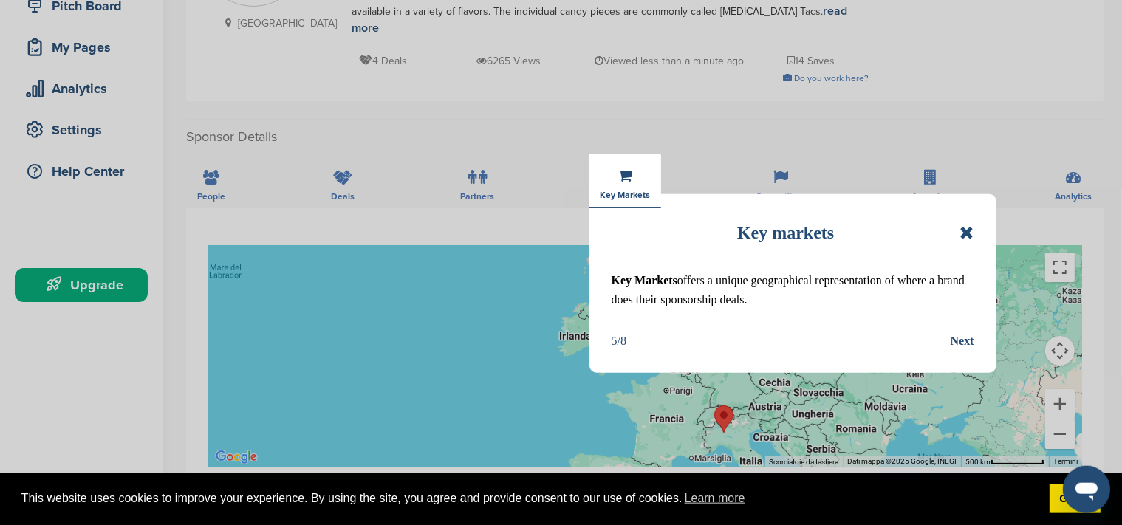
click at [967, 341] on div "Next" at bounding box center [963, 341] width 24 height 19
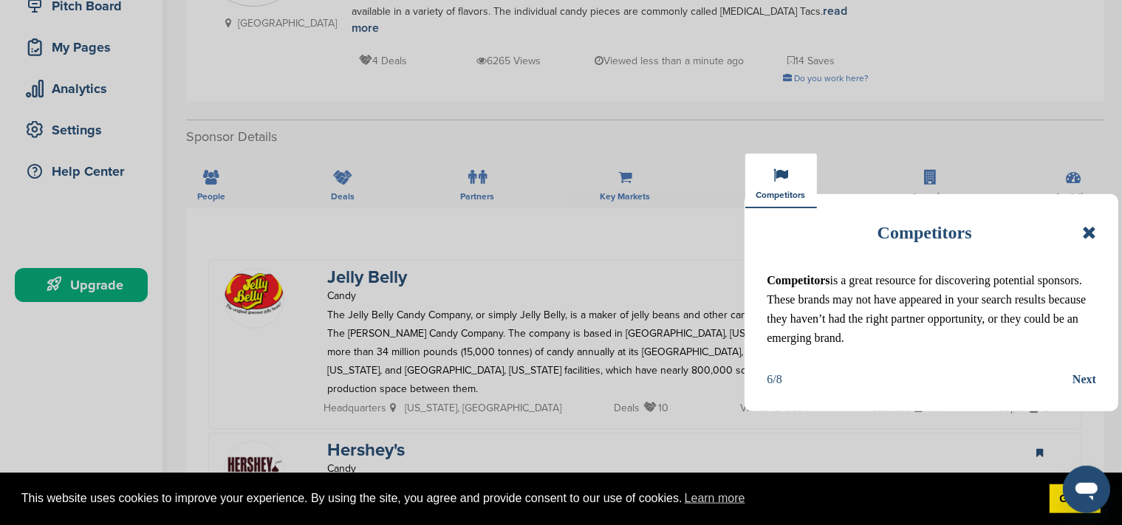
click at [1089, 374] on div "Next" at bounding box center [1084, 379] width 24 height 19
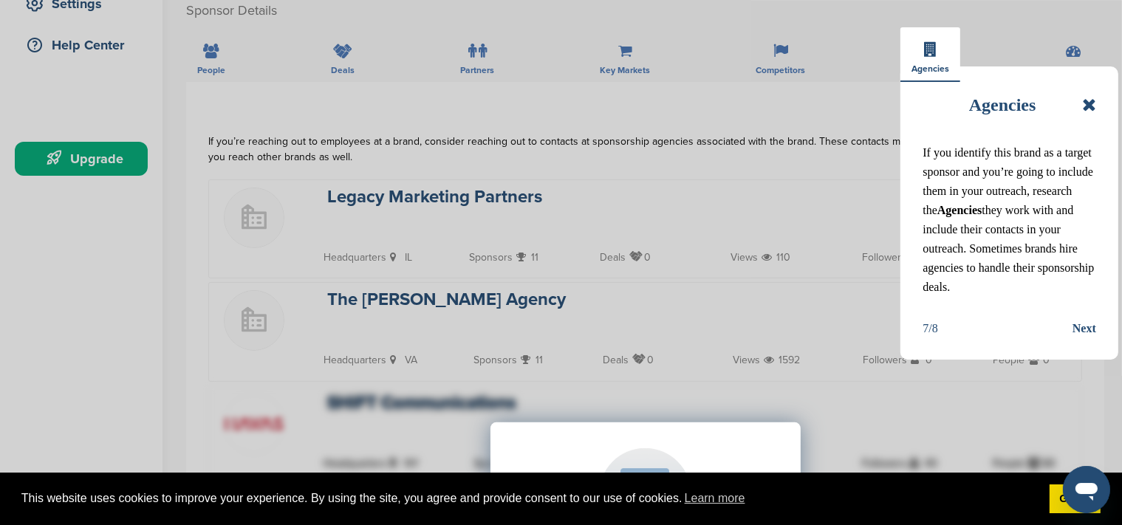
scroll to position [348, 0]
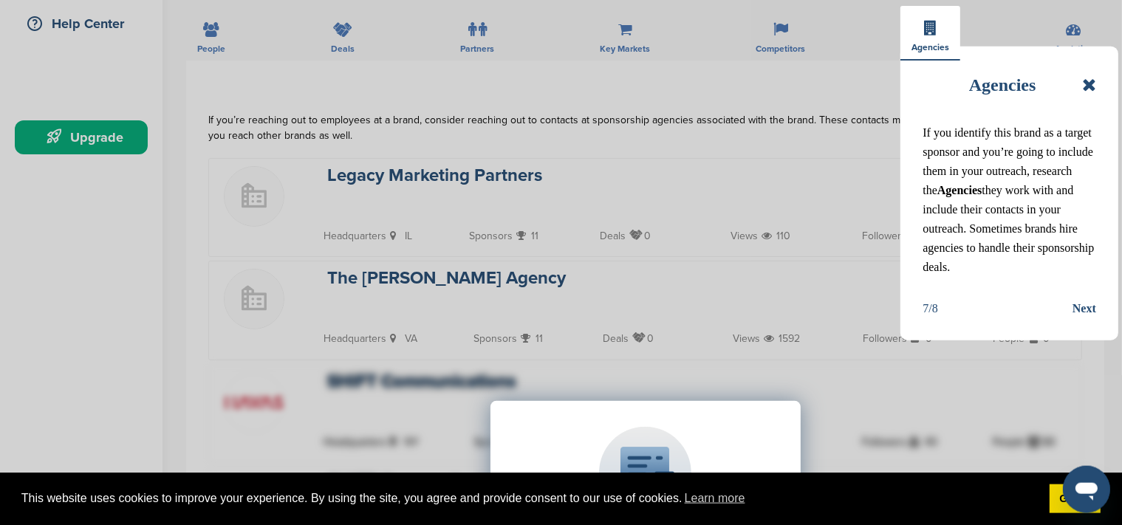
click at [1084, 311] on div "Next" at bounding box center [1084, 308] width 24 height 19
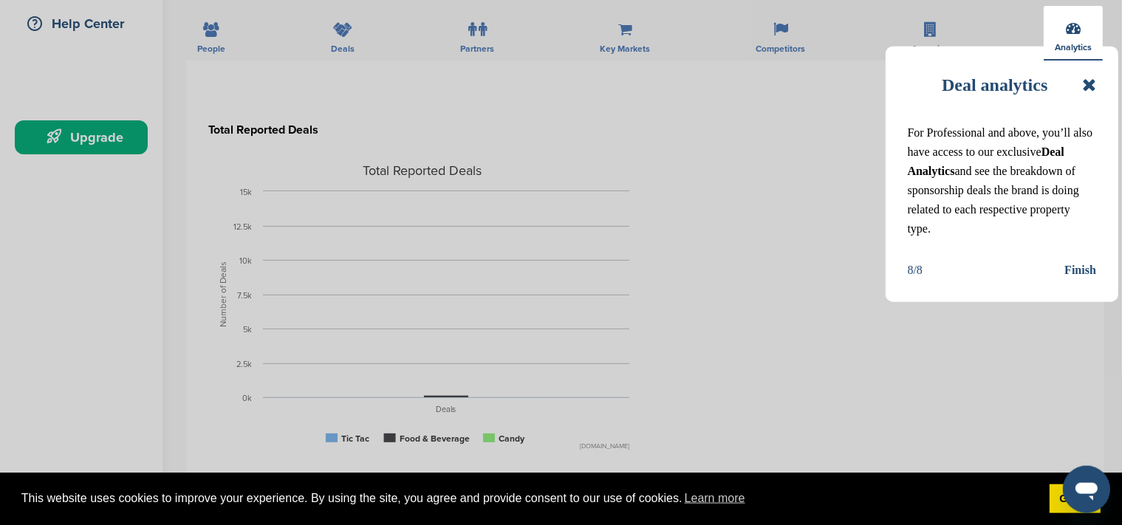
click at [1083, 275] on div "Finish" at bounding box center [1080, 270] width 32 height 19
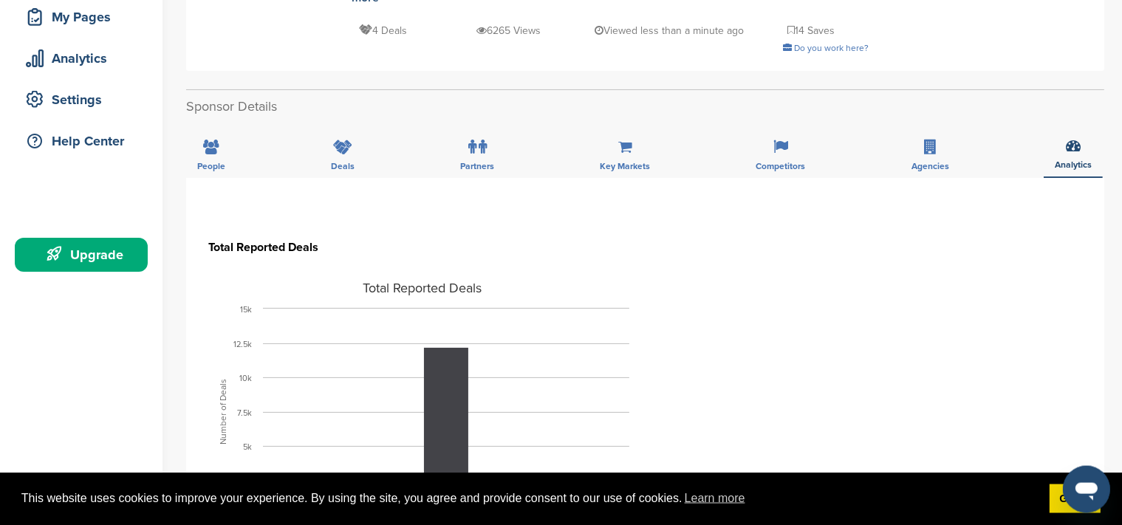
scroll to position [230, 0]
click at [617, 140] on div "Key Markets" at bounding box center [625, 151] width 72 height 55
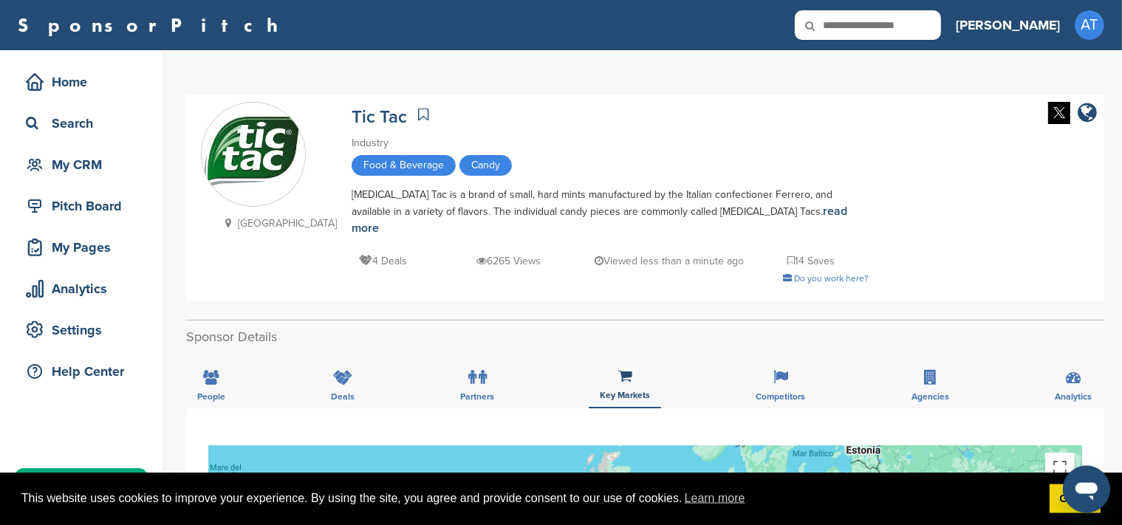
scroll to position [0, 0]
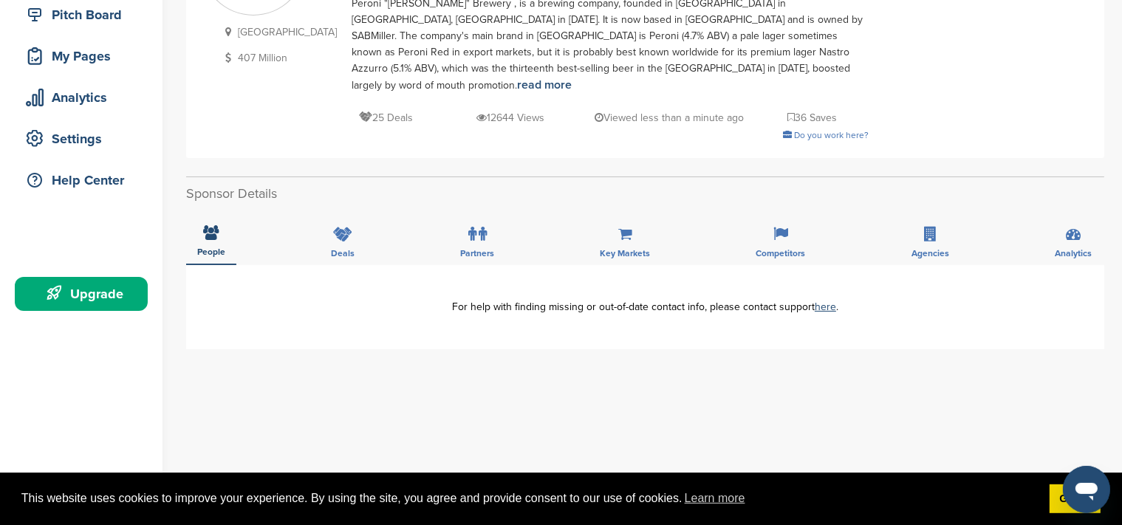
scroll to position [52, 0]
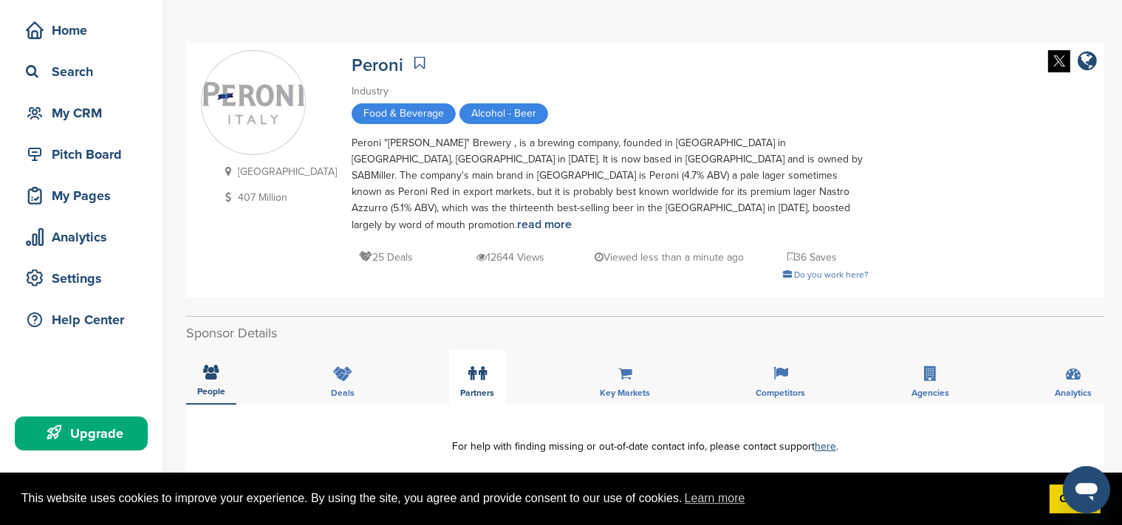
click at [473, 366] on icon at bounding box center [472, 373] width 8 height 15
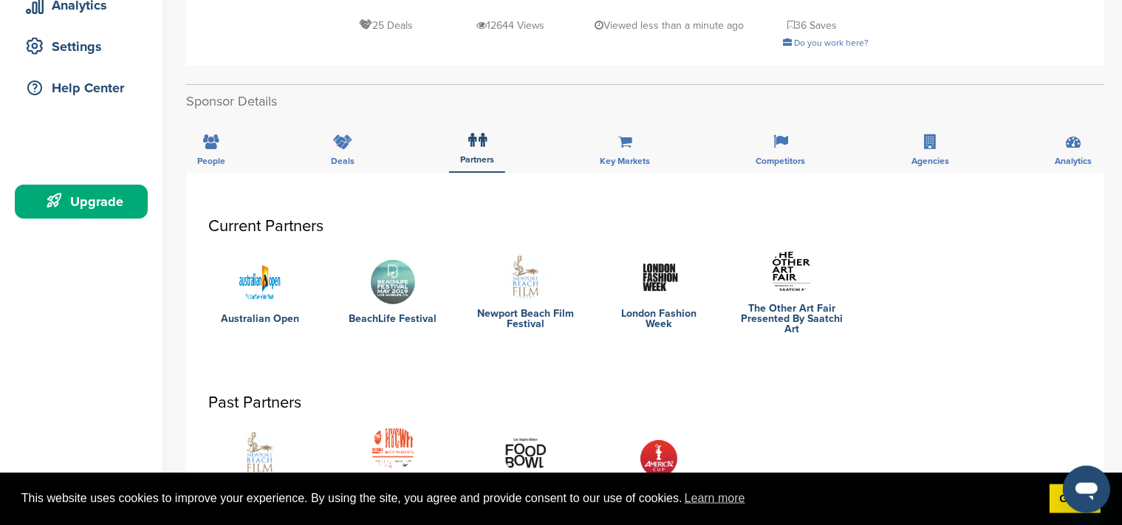
scroll to position [285, 0]
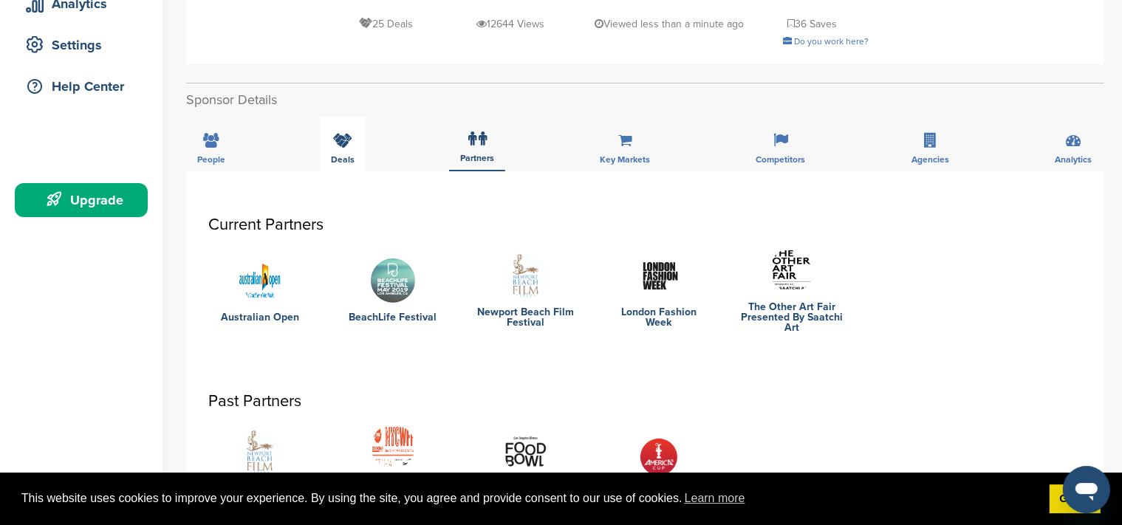
click at [347, 137] on div "Deals" at bounding box center [343, 144] width 46 height 55
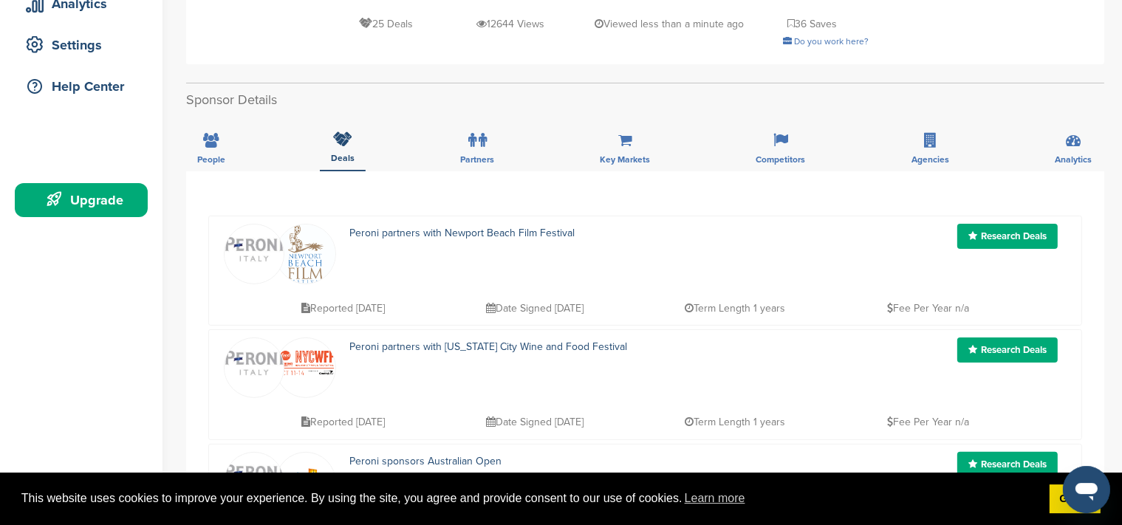
click at [347, 230] on div "Peroni partners with Newport Beach Film Festival" at bounding box center [609, 254] width 549 height 61
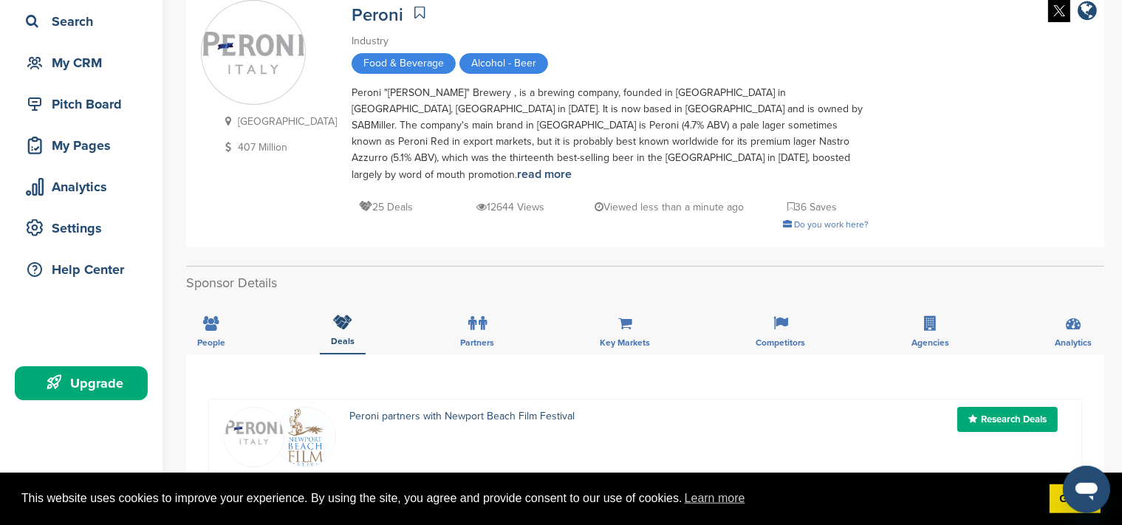
scroll to position [0, 0]
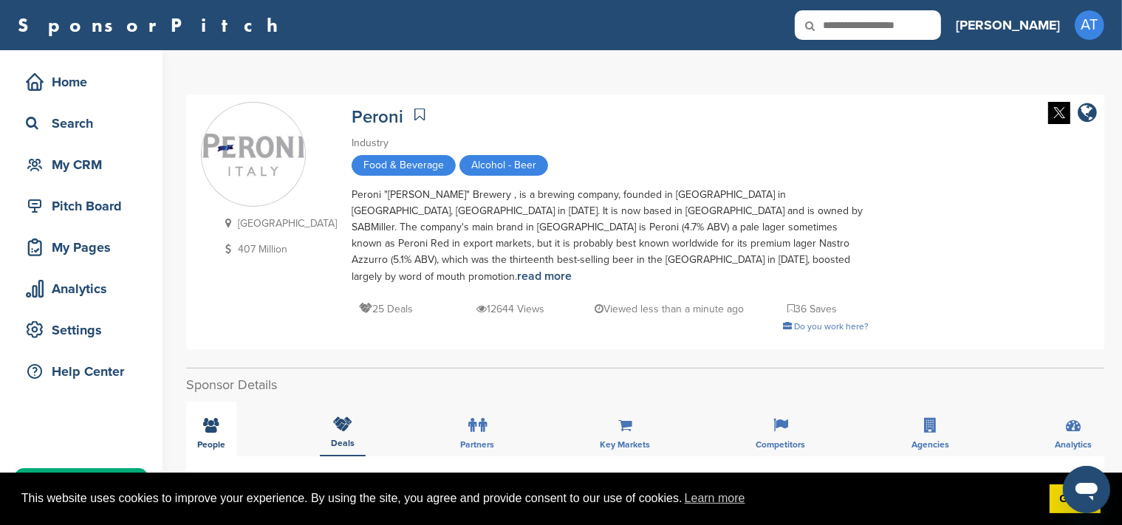
click at [221, 440] on span "People" at bounding box center [211, 444] width 28 height 9
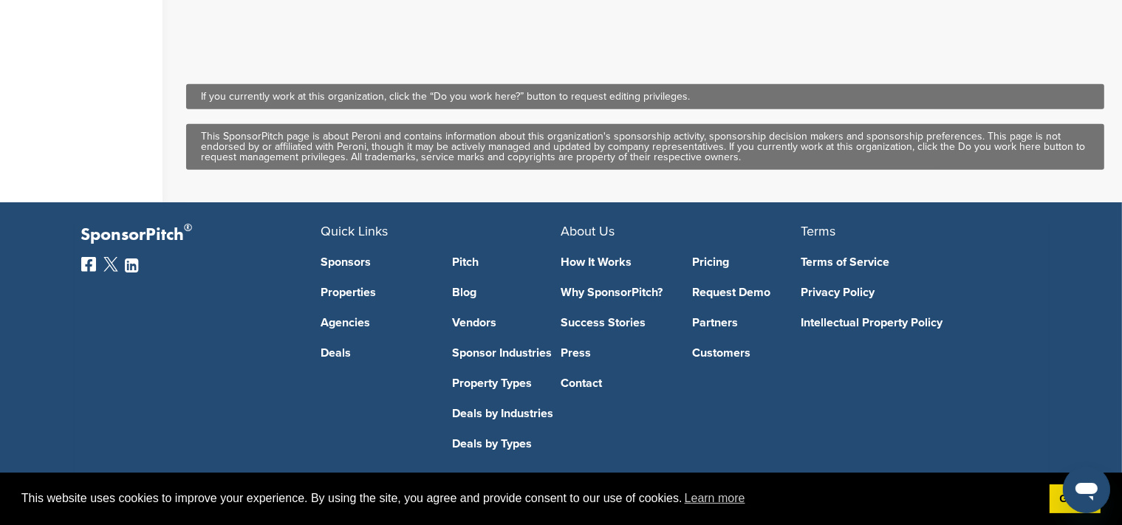
scroll to position [945, 0]
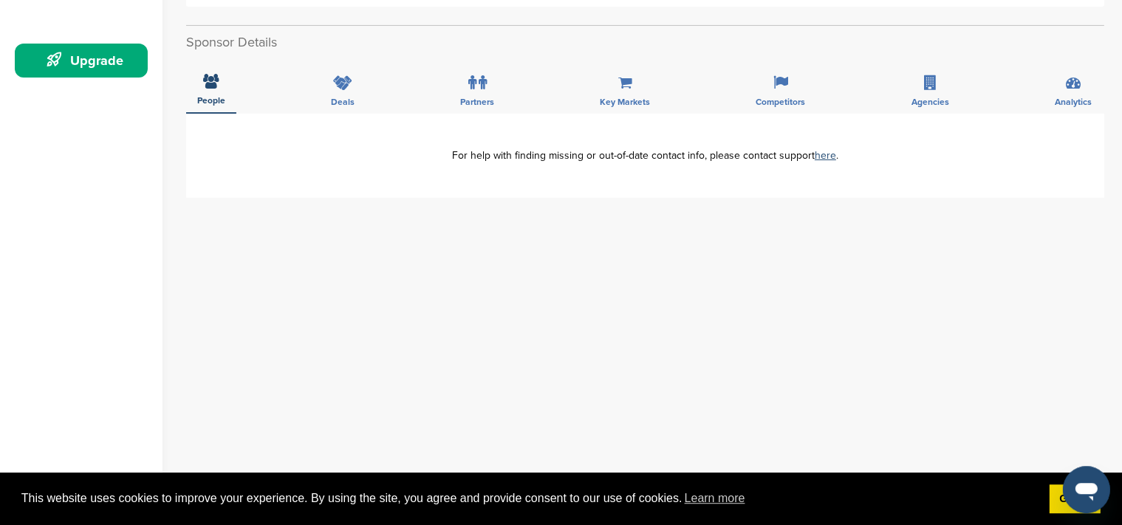
scroll to position [444, 0]
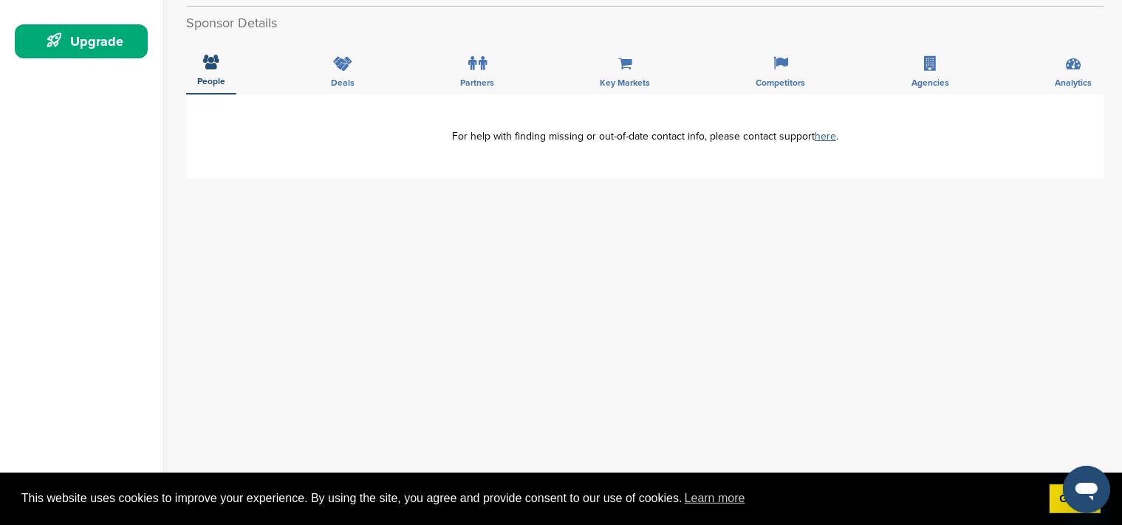
click at [821, 130] on link "here" at bounding box center [825, 136] width 21 height 13
click at [336, 56] on icon at bounding box center [342, 63] width 19 height 15
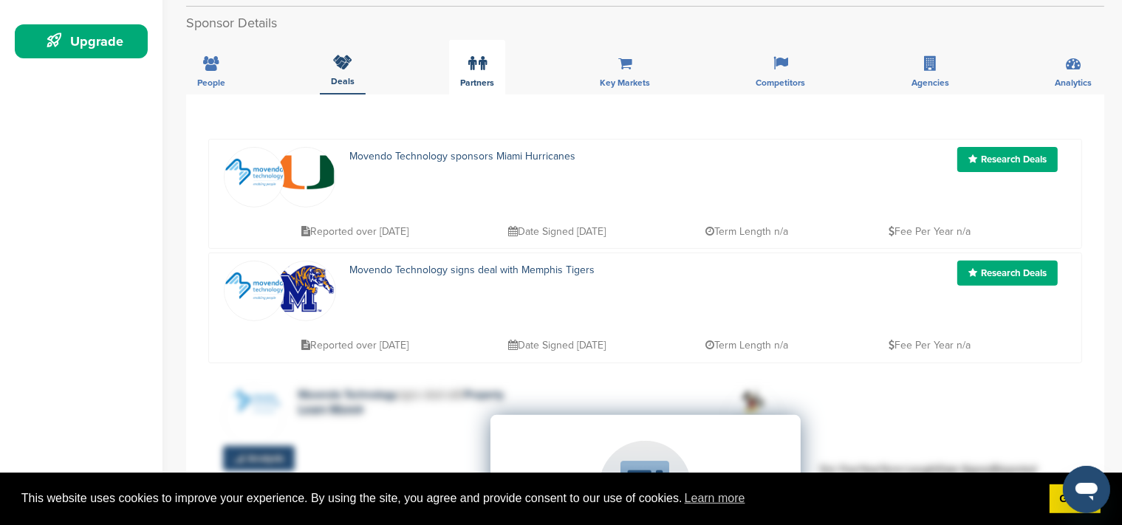
click at [465, 40] on div "Partners" at bounding box center [477, 67] width 56 height 55
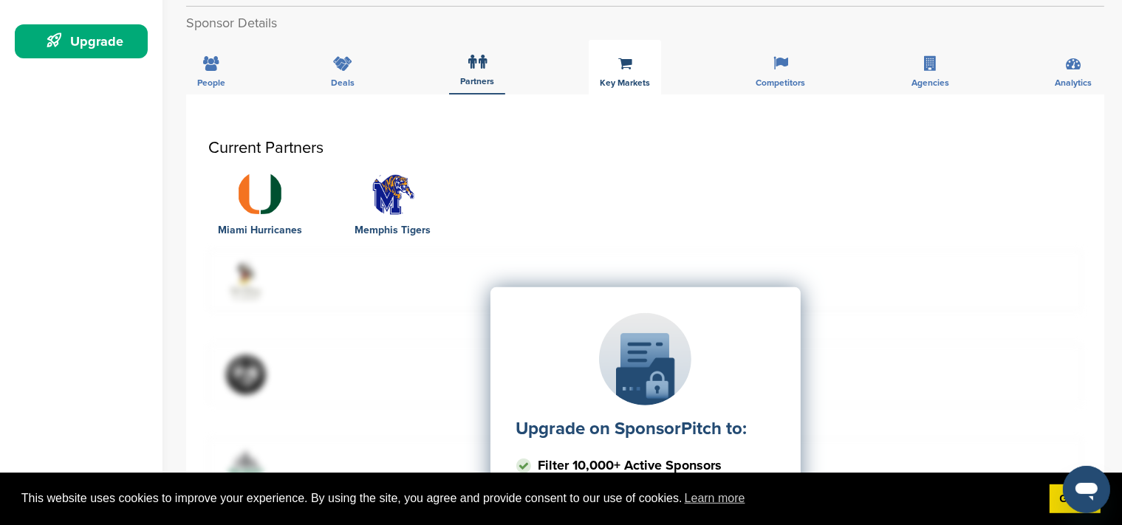
click at [626, 56] on icon at bounding box center [625, 63] width 14 height 15
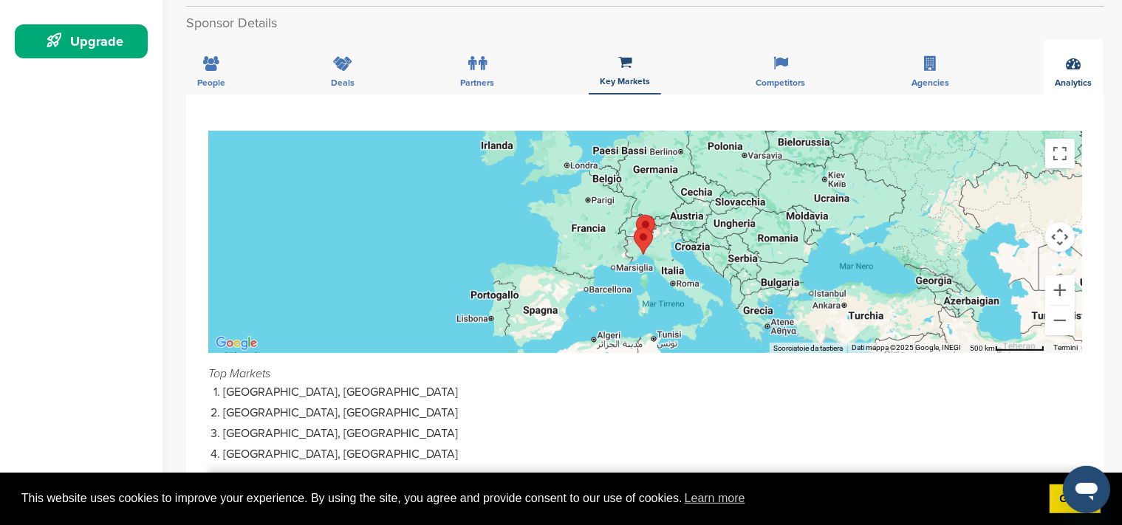
click at [1047, 47] on div "Analytics" at bounding box center [1073, 67] width 59 height 55
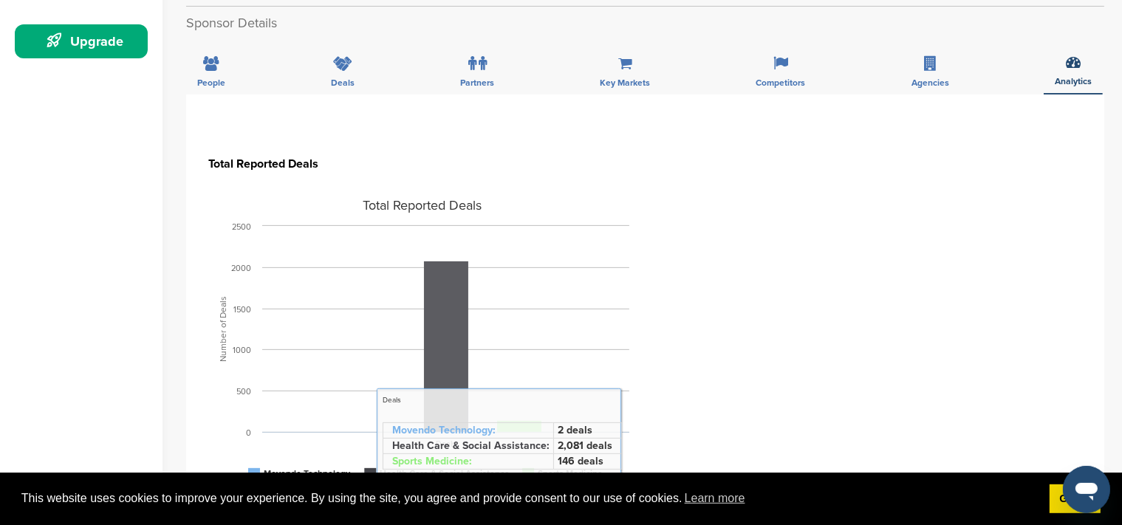
scroll to position [576, 0]
